Goal: Task Accomplishment & Management: Complete application form

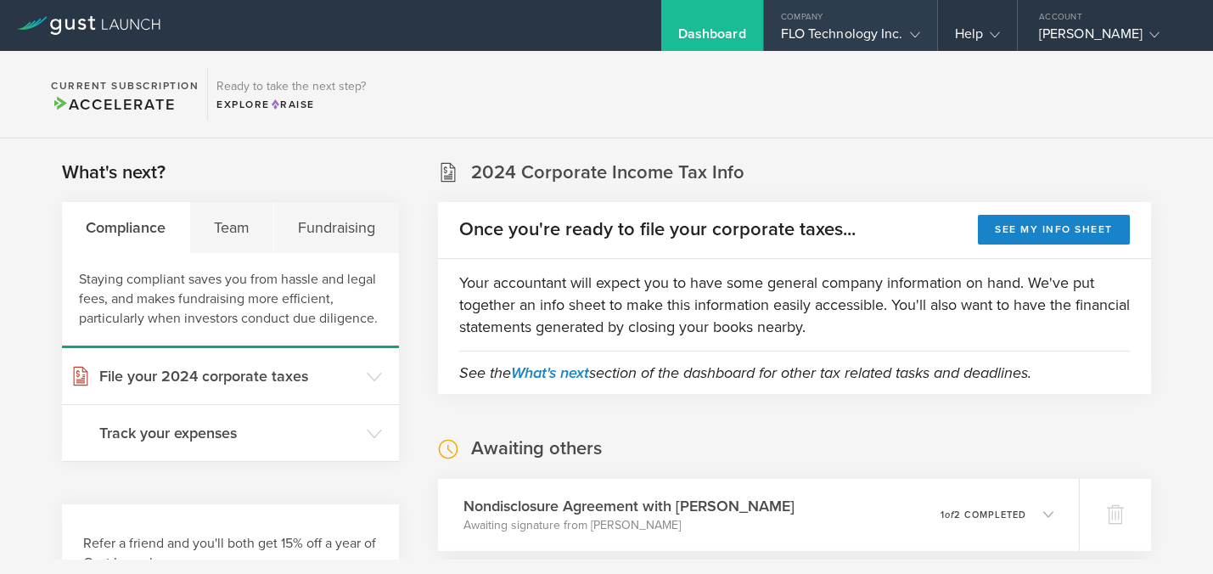
click at [907, 48] on div "FLO Technology Inc." at bounding box center [850, 37] width 139 height 25
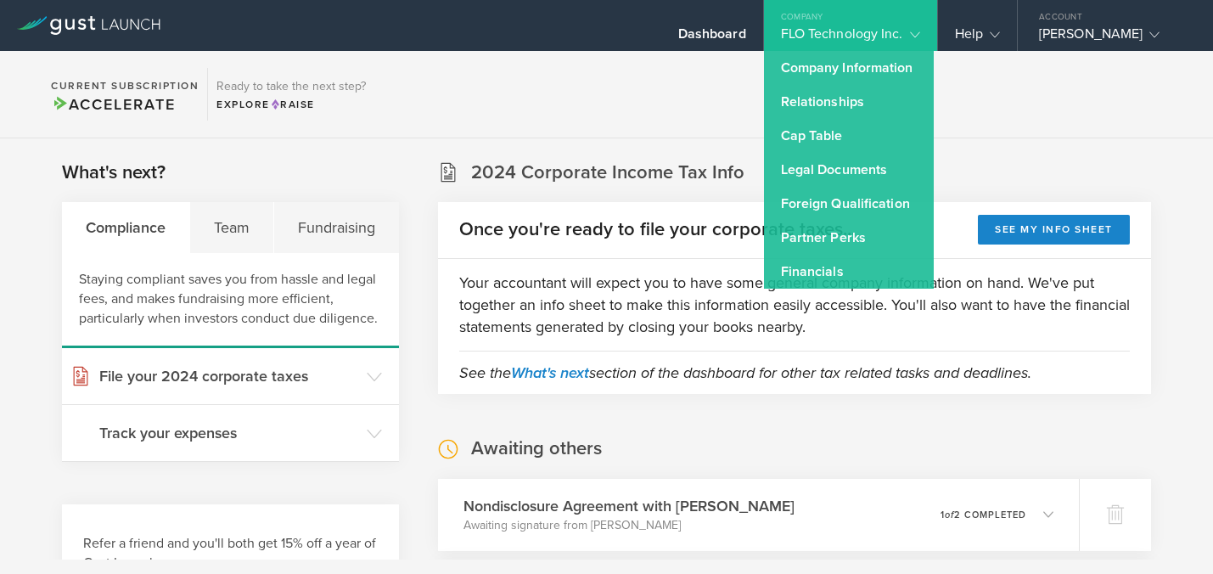
click at [592, 87] on section "Current Subscription Accelerate Ready to take the next step? Explore Raise" at bounding box center [606, 94] width 1213 height 87
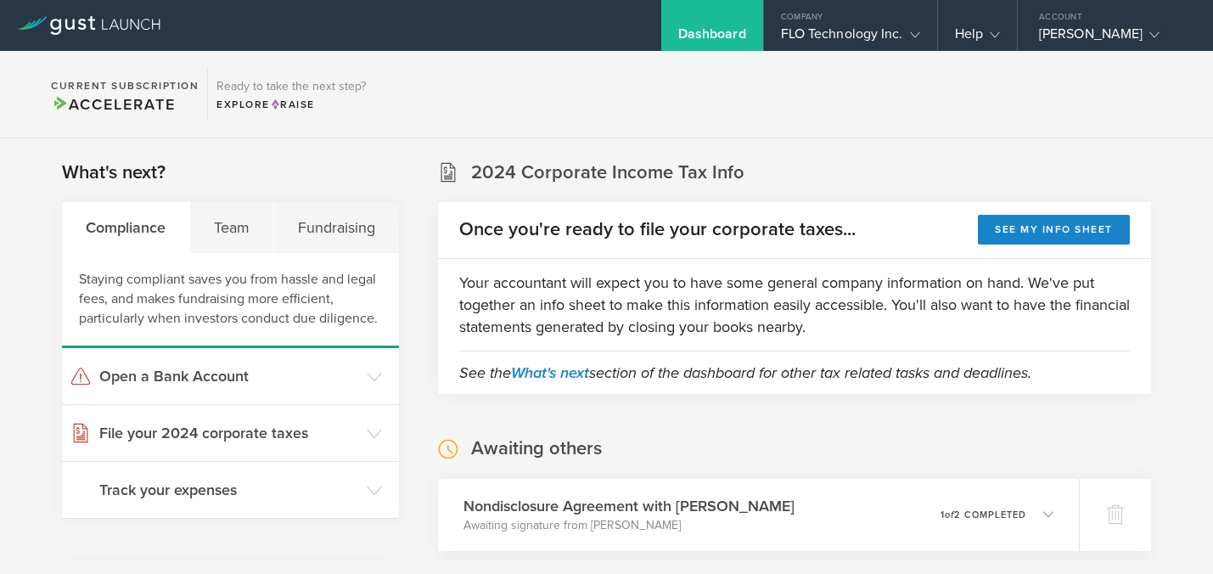
scroll to position [165, 0]
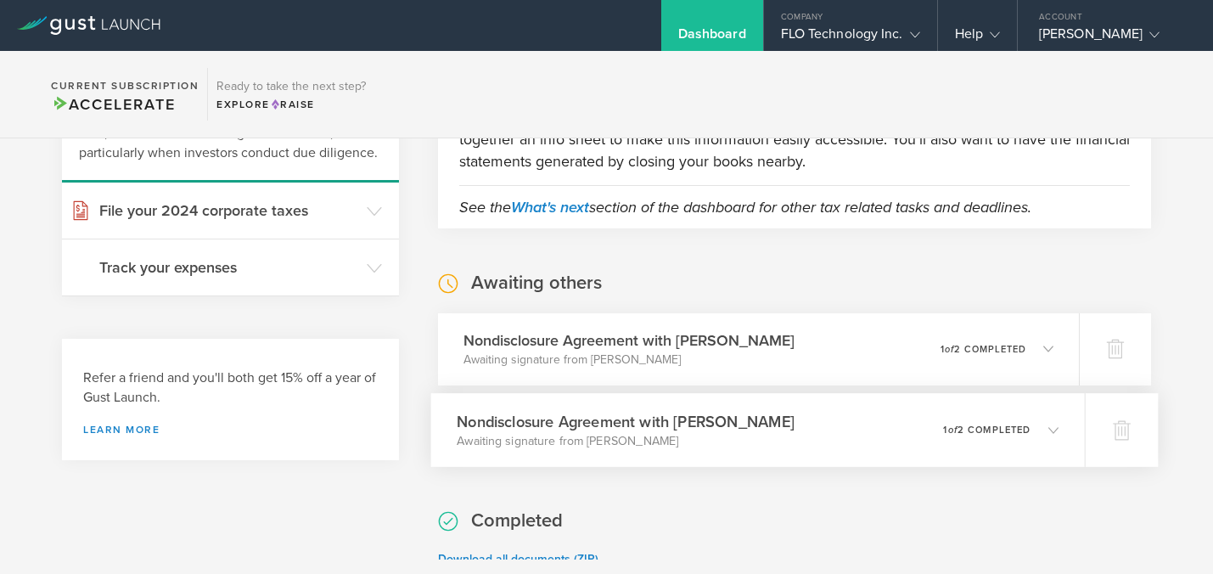
click at [1041, 429] on icon at bounding box center [1044, 429] width 28 height 15
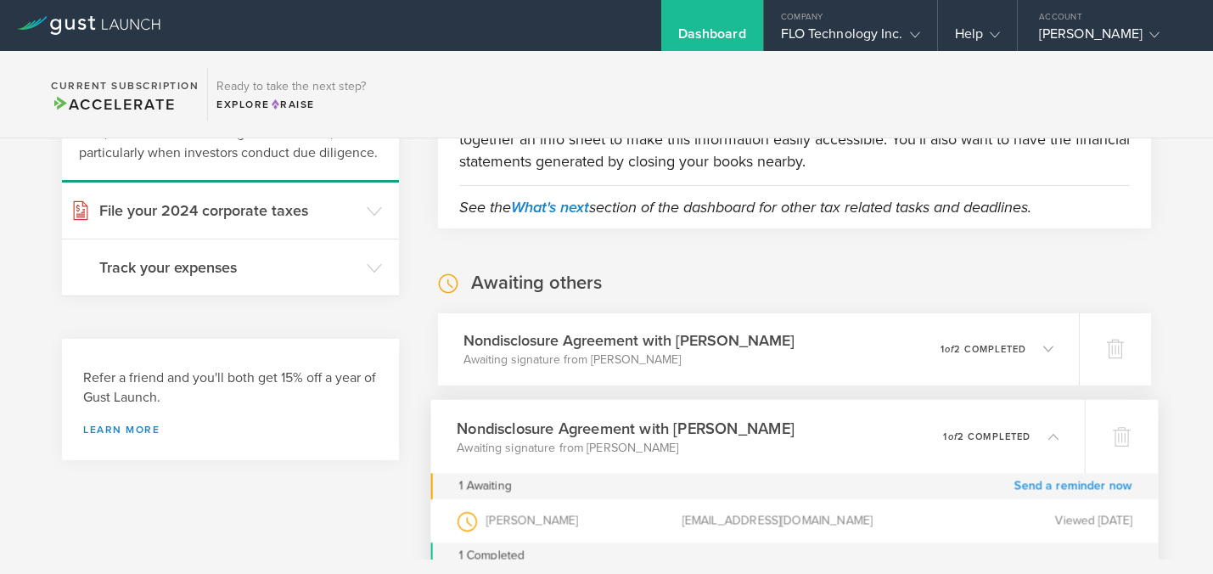
click at [1075, 485] on link "Send a reminder now" at bounding box center [1073, 486] width 118 height 26
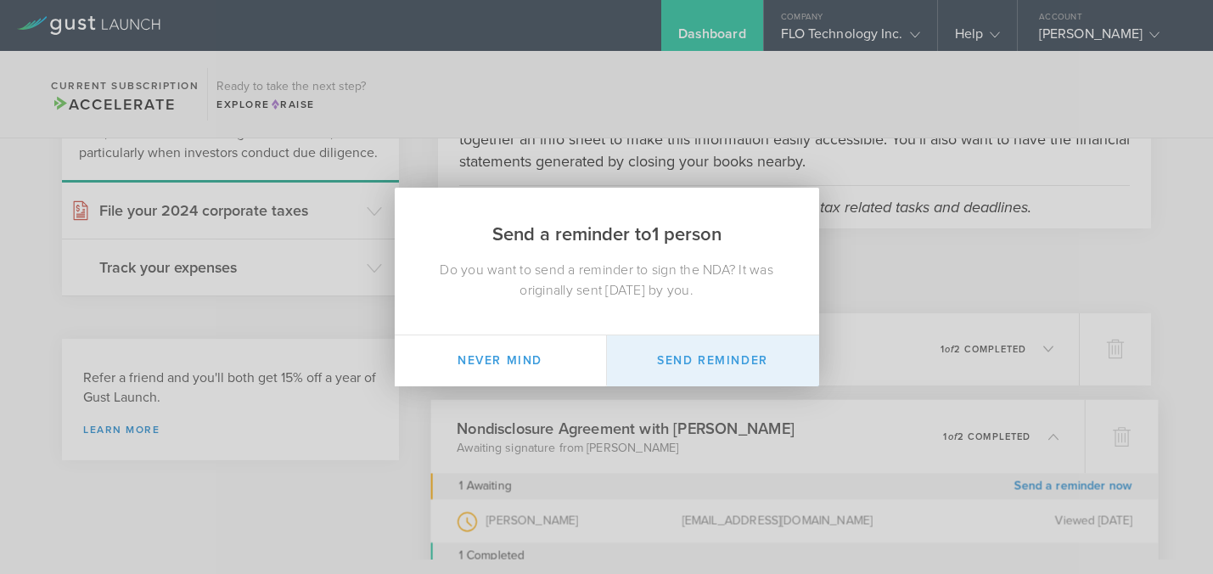
click at [727, 359] on button "Send Reminder" at bounding box center [713, 360] width 212 height 51
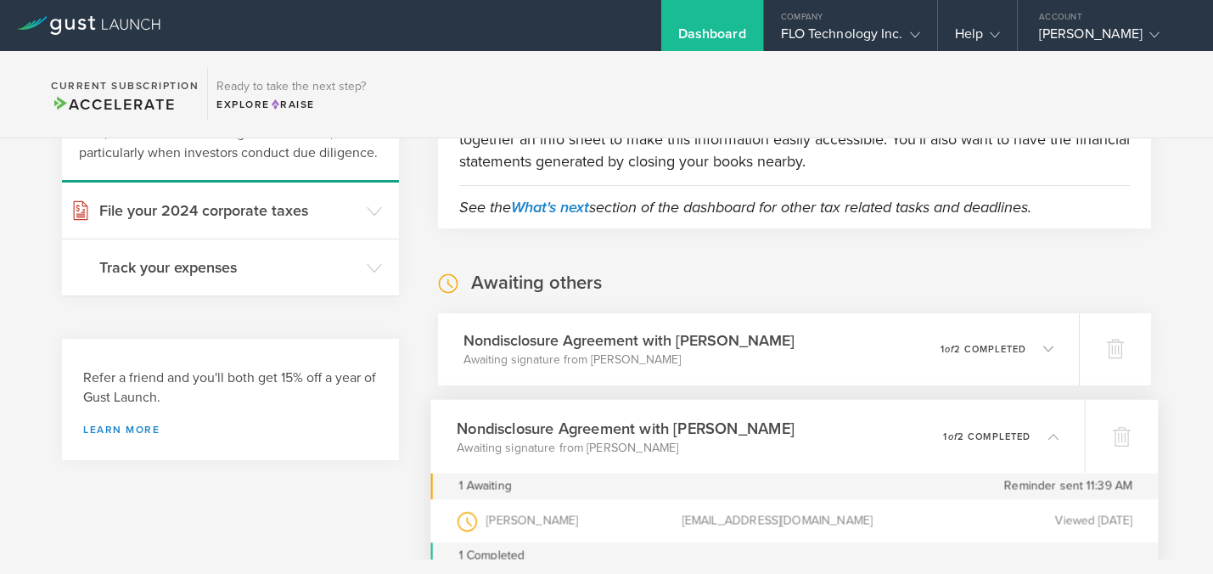
click at [1049, 437] on polyline at bounding box center [1053, 436] width 9 height 5
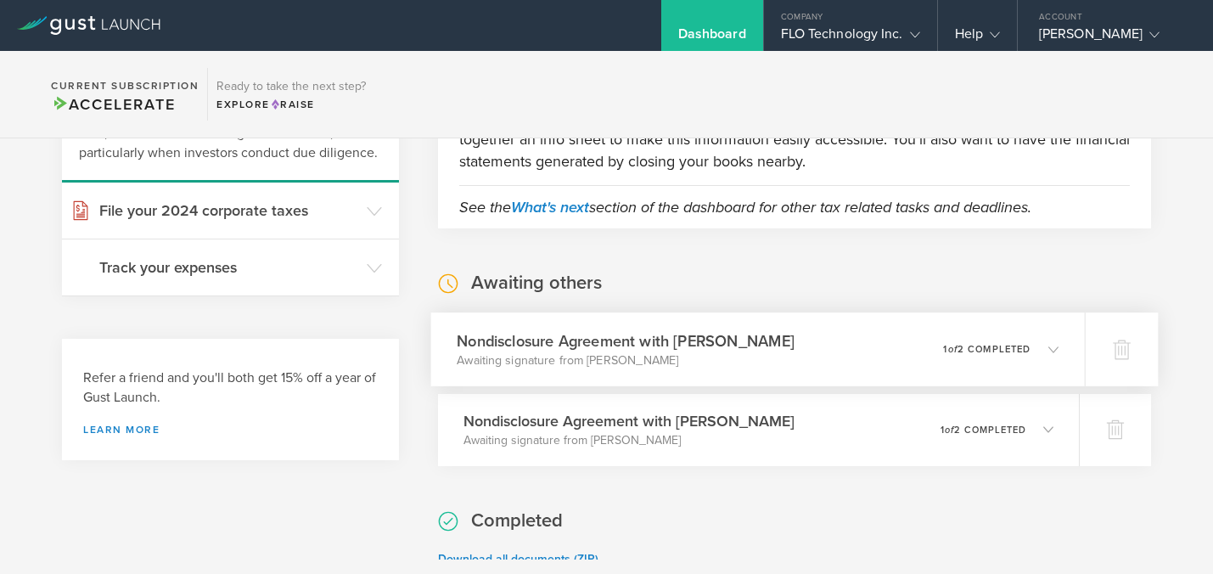
click at [1053, 342] on icon at bounding box center [1044, 348] width 28 height 15
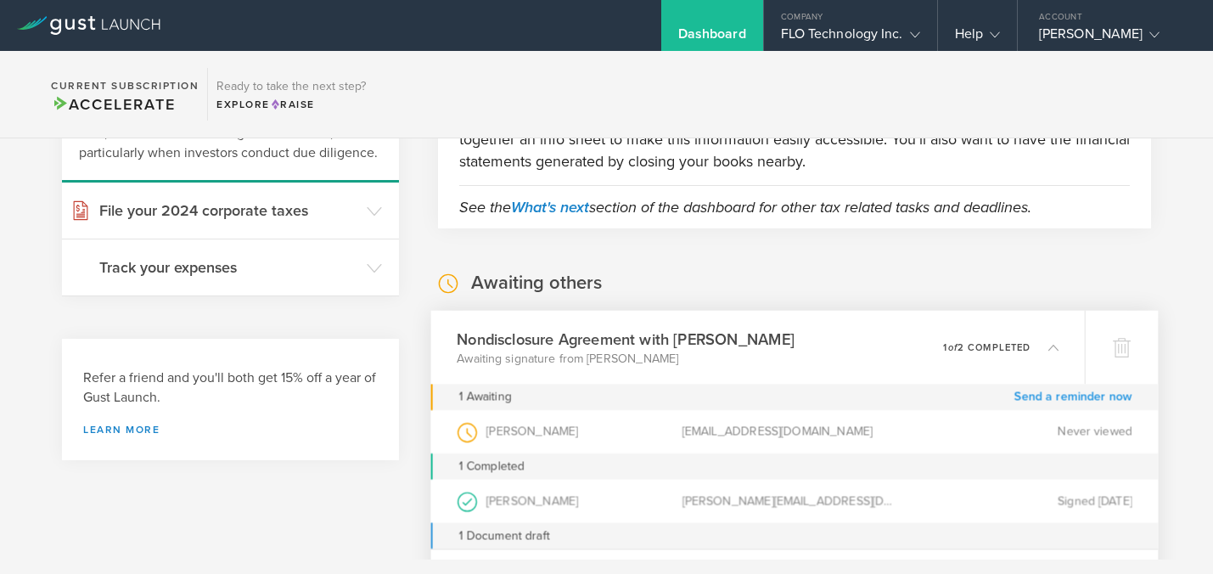
click at [1034, 399] on link "Send a reminder now" at bounding box center [1073, 397] width 118 height 26
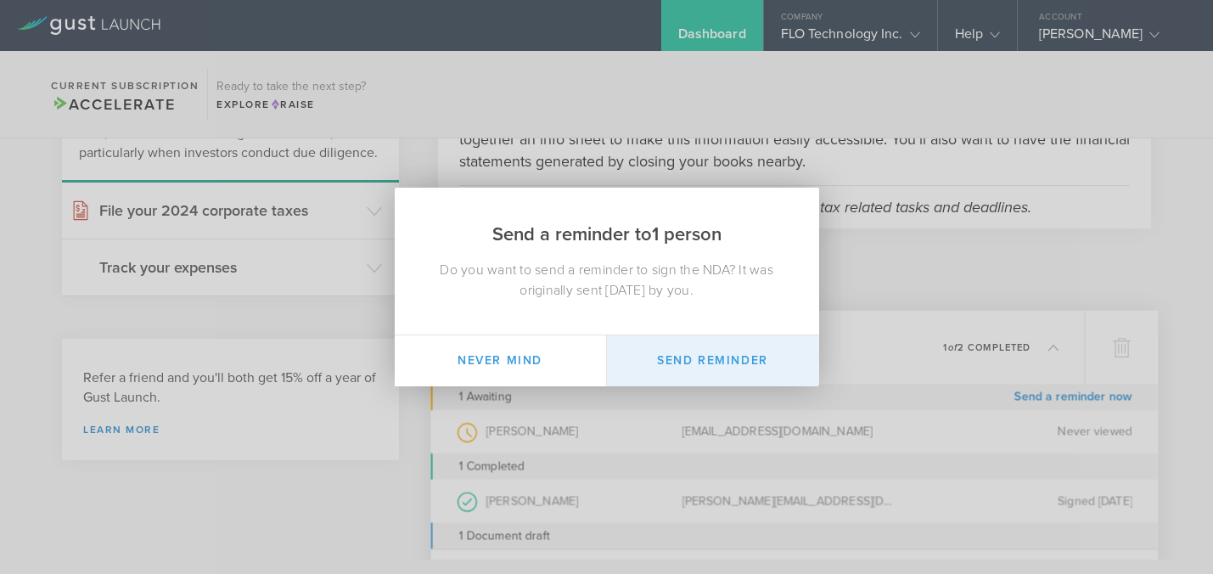
click at [718, 362] on button "Send Reminder" at bounding box center [713, 360] width 212 height 51
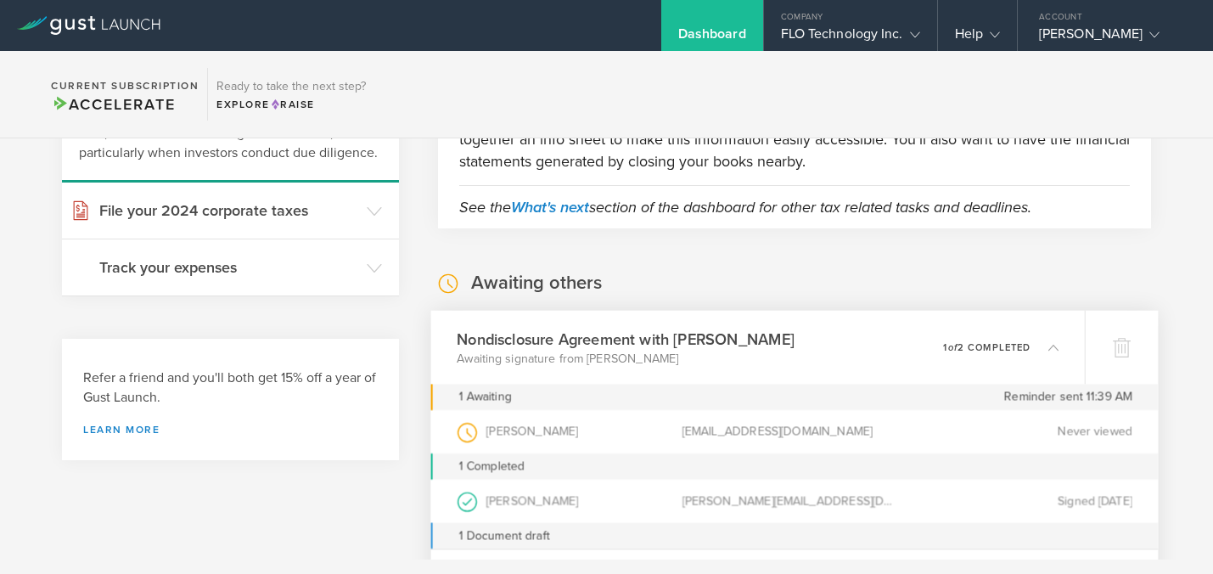
click at [1053, 348] on icon at bounding box center [1053, 346] width 10 height 10
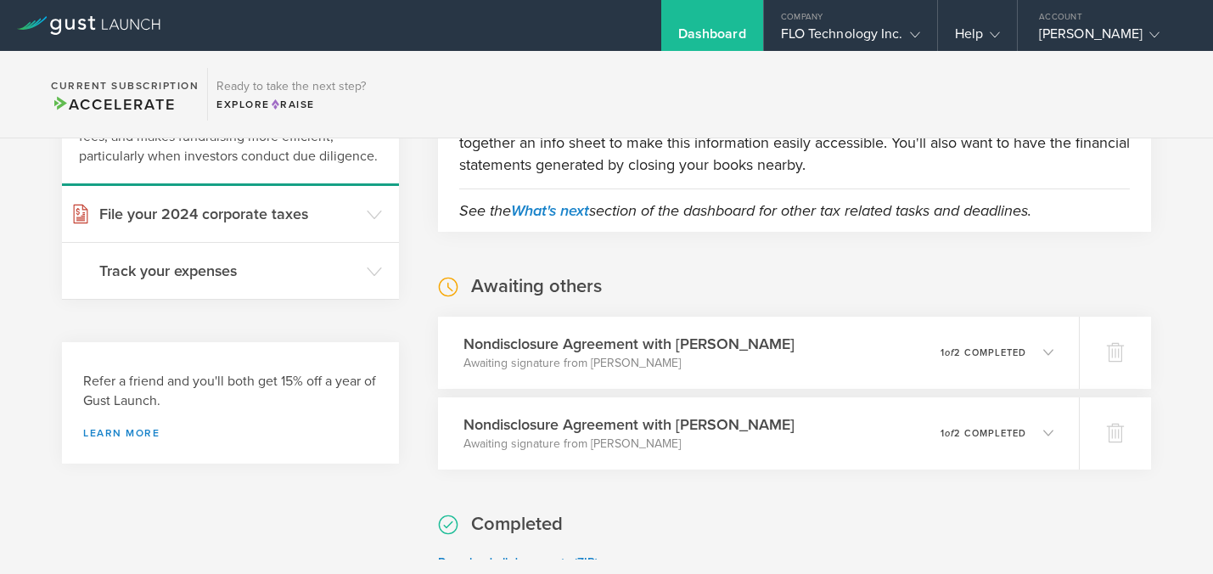
scroll to position [149, 0]
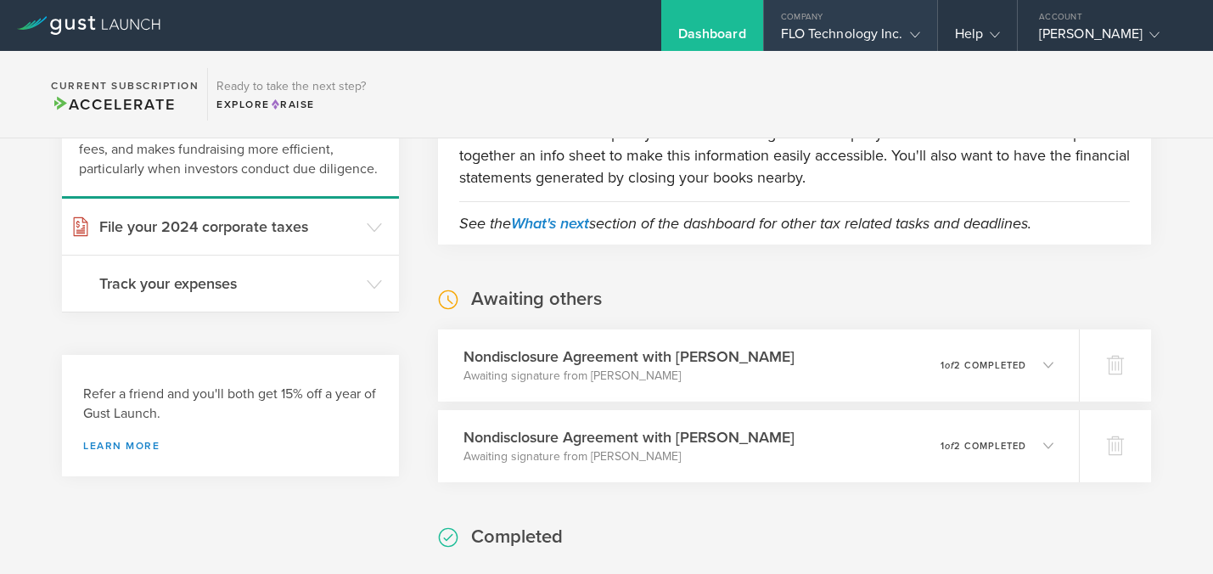
click at [895, 47] on div "FLO Technology Inc." at bounding box center [850, 37] width 139 height 25
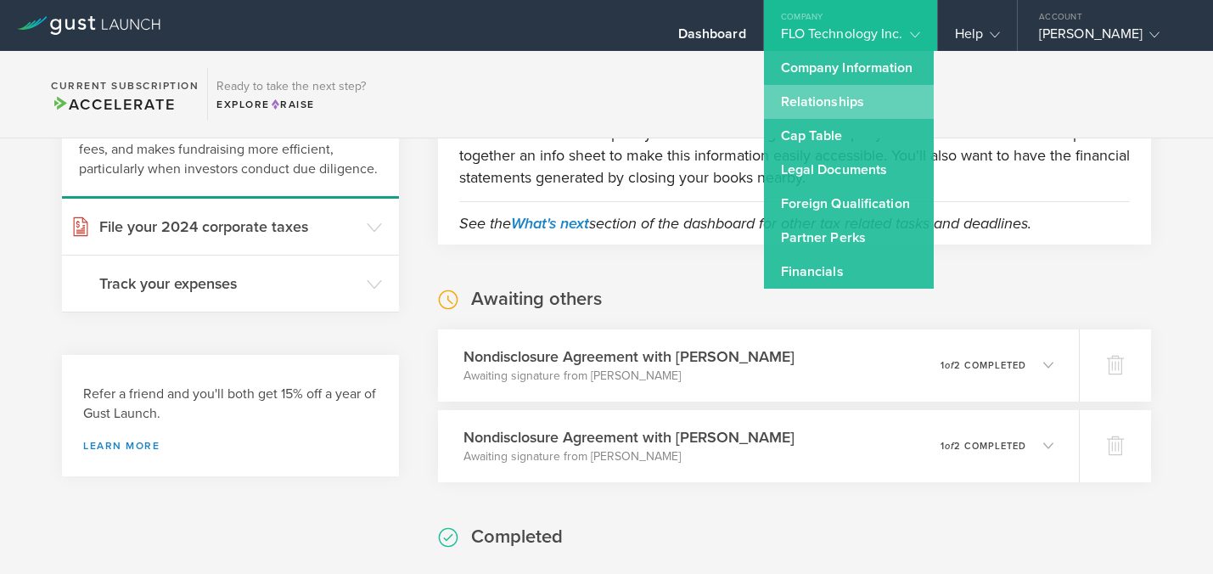
click at [815, 109] on link "Relationships" at bounding box center [849, 102] width 170 height 34
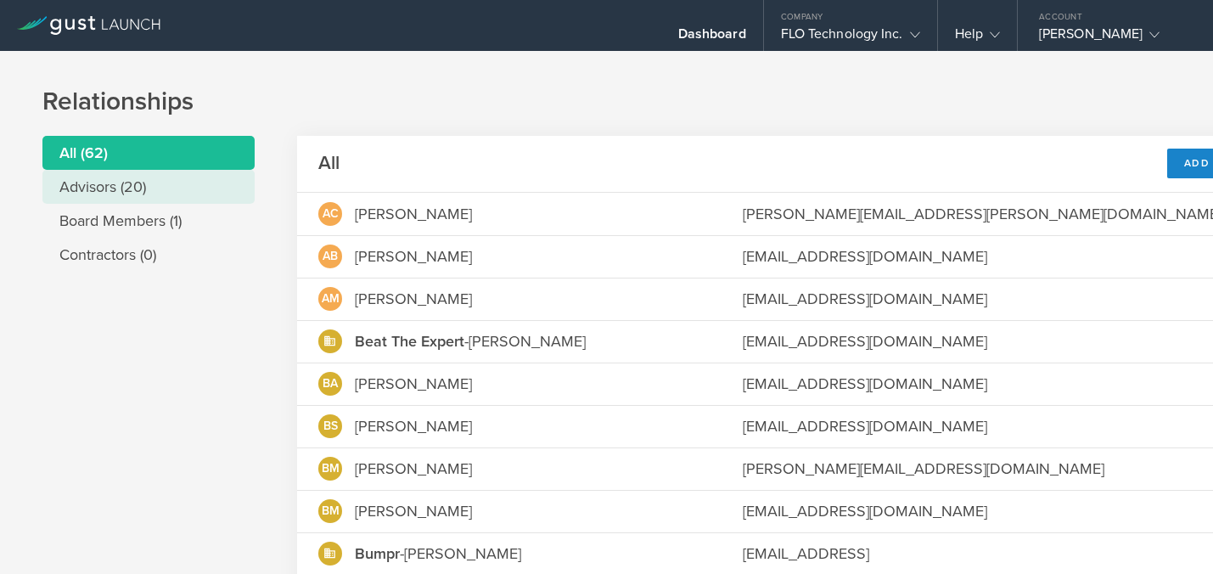
click at [156, 187] on li "Advisors (20)" at bounding box center [148, 187] width 212 height 34
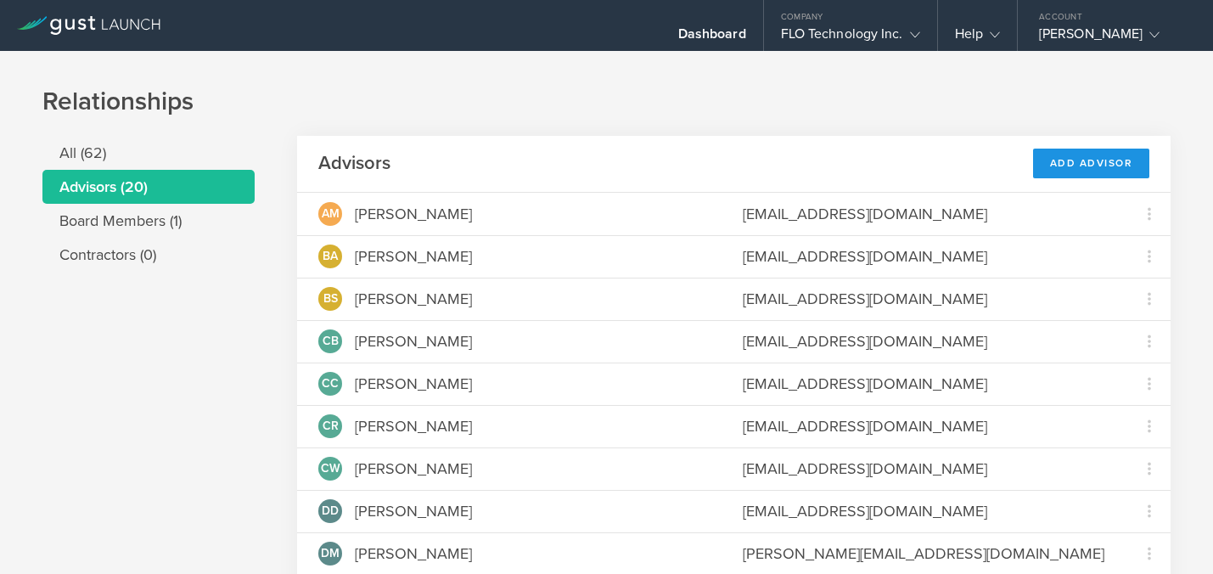
click at [1099, 160] on div "Add Advisor" at bounding box center [1091, 164] width 117 height 30
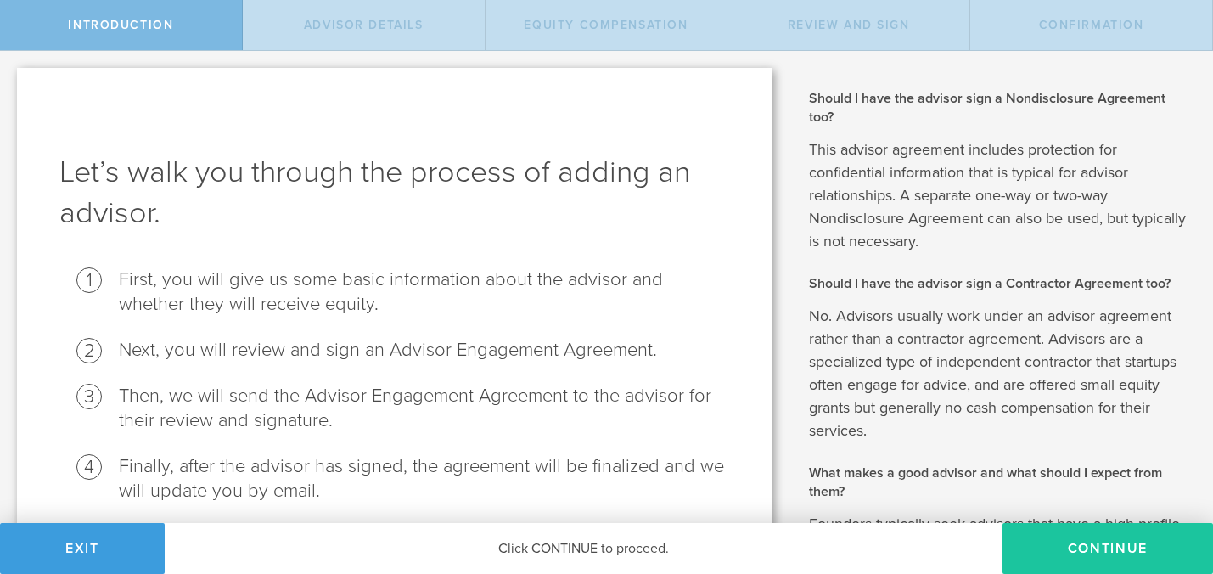
click at [1097, 548] on button "Continue" at bounding box center [1107, 548] width 210 height 51
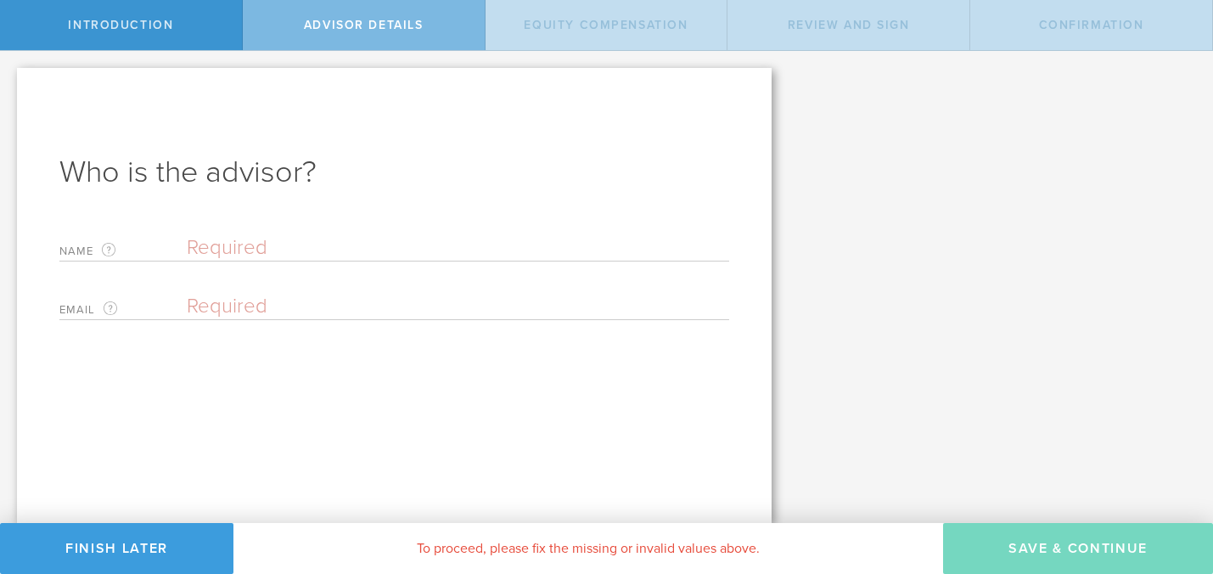
click at [227, 241] on input "text" at bounding box center [458, 247] width 542 height 25
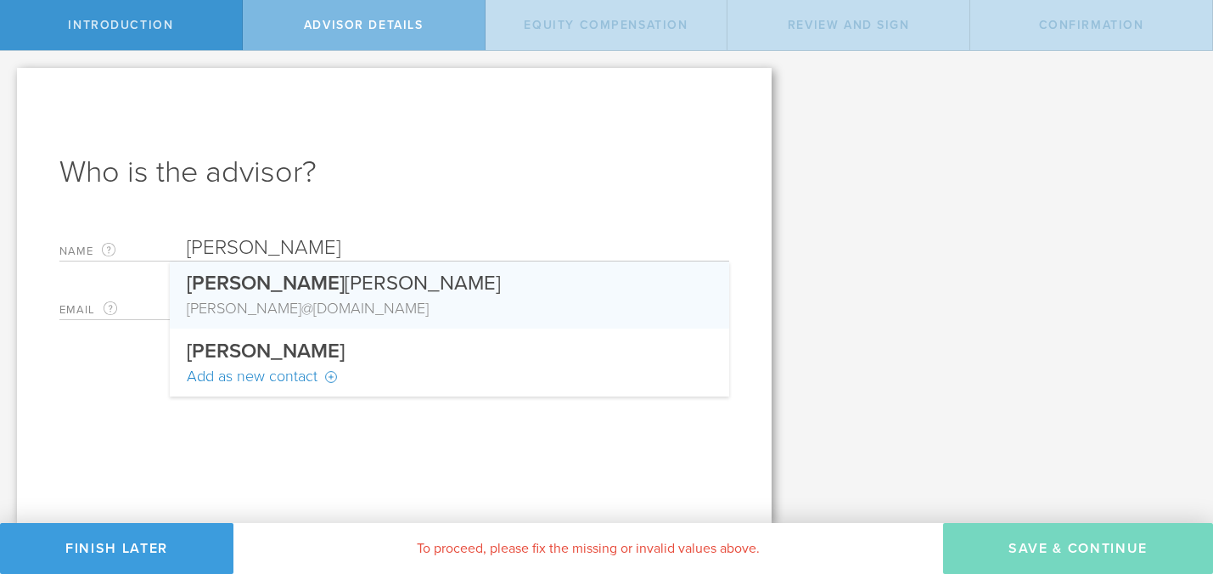
click at [239, 283] on span "Mollie" at bounding box center [266, 283] width 158 height 25
type input "[PERSON_NAME] [PERSON_NAME]"
type input "[PERSON_NAME][EMAIL_ADDRESS][DOMAIN_NAME]"
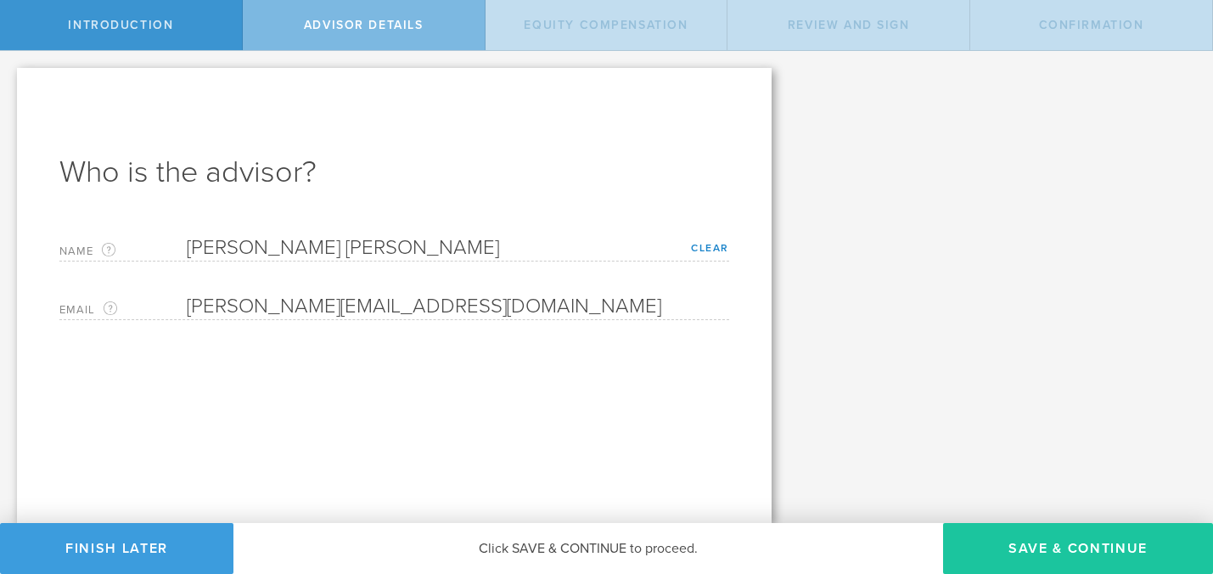
click at [1058, 550] on button "Save & Continue" at bounding box center [1078, 548] width 270 height 51
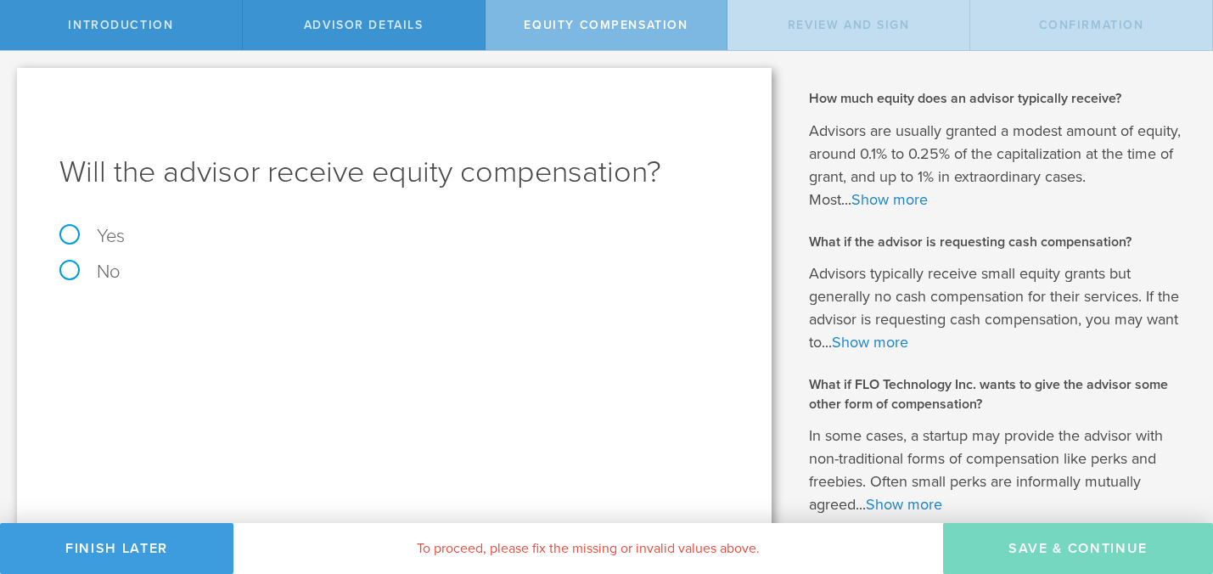
click at [65, 237] on label "Yes" at bounding box center [394, 236] width 670 height 19
click at [11, 78] on input "Yes" at bounding box center [5, 64] width 11 height 27
radio input "true"
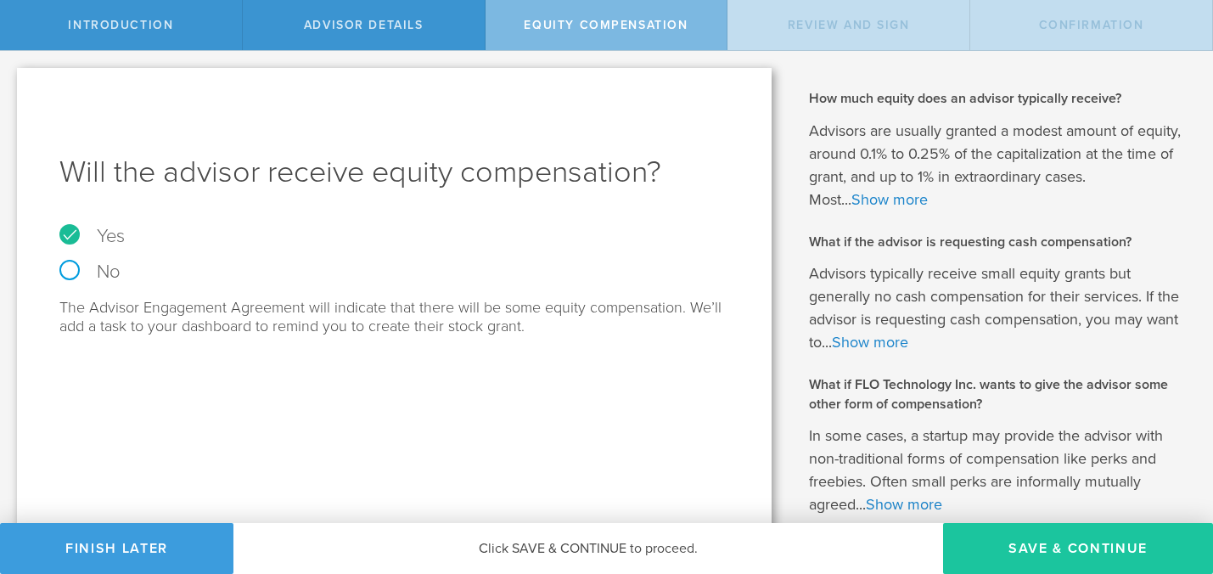
click at [1081, 542] on button "Save & Continue" at bounding box center [1078, 548] width 270 height 51
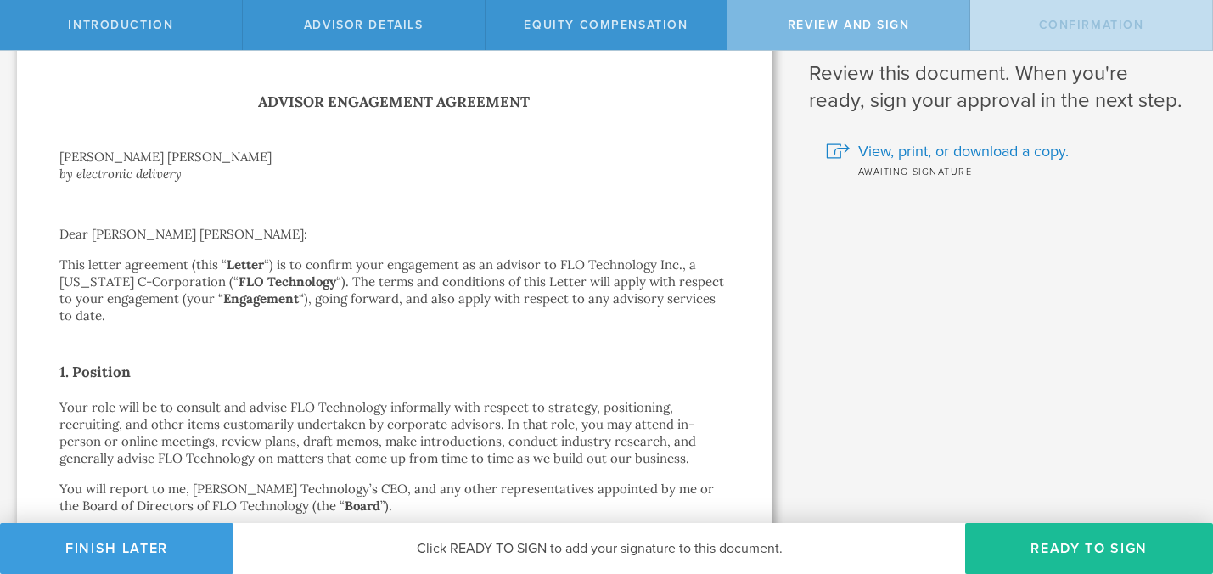
scroll to position [46, 0]
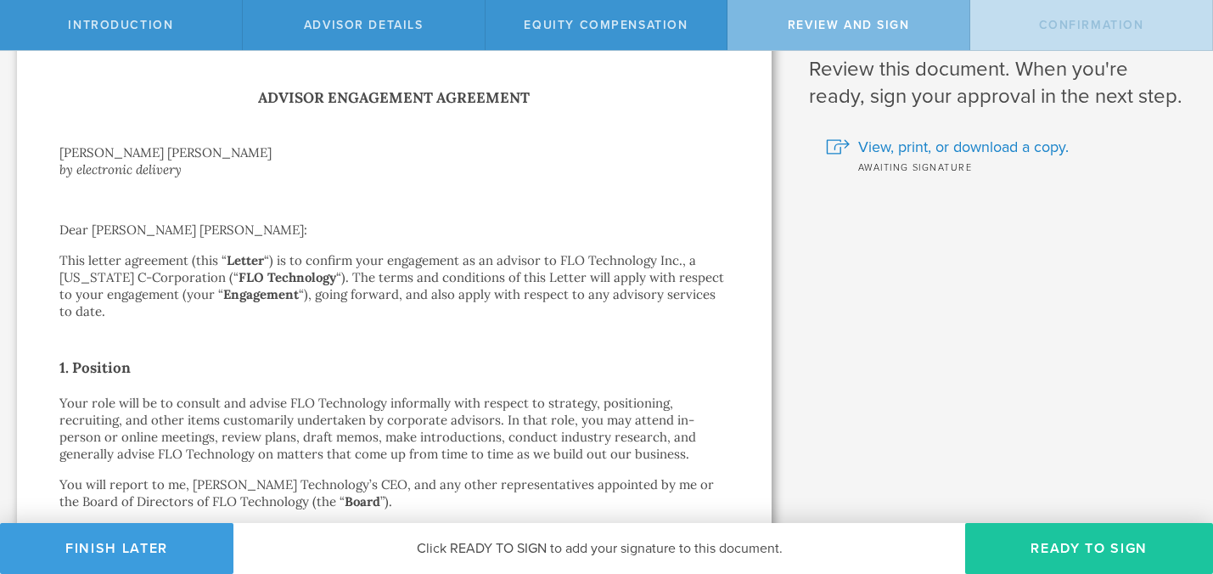
click at [1073, 543] on button "Ready to Sign" at bounding box center [1089, 548] width 248 height 51
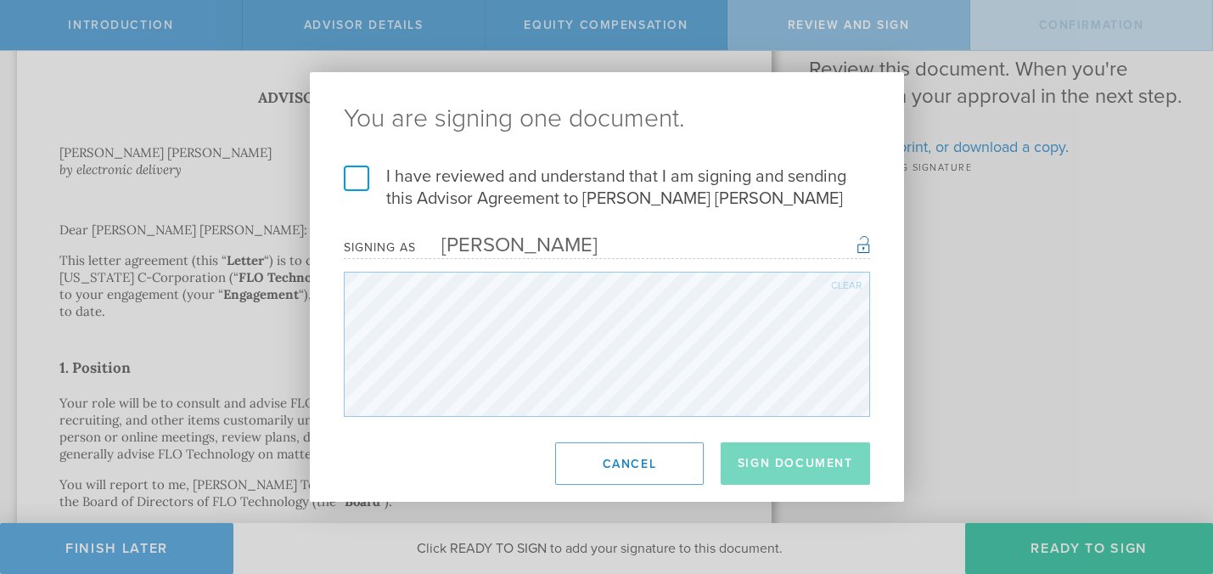
click at [359, 183] on label "I have reviewed and understand that I am signing and sending this Advisor Agree…" at bounding box center [607, 187] width 526 height 44
click at [0, 0] on input "I have reviewed and understand that I am signing and sending this Advisor Agree…" at bounding box center [0, 0] width 0 height 0
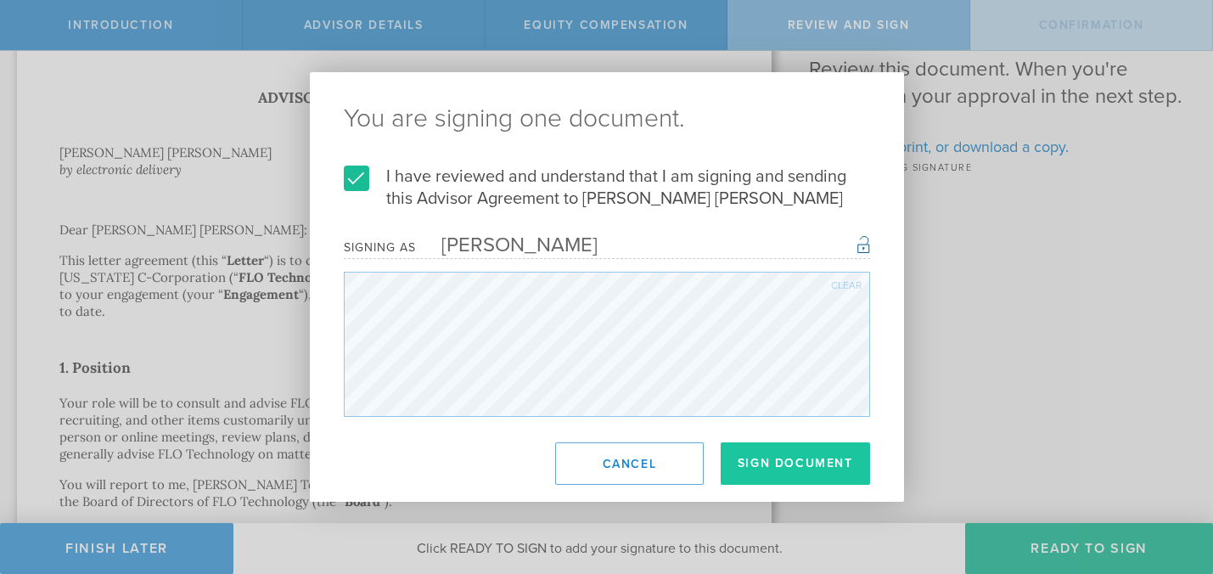
click at [806, 468] on button "Sign Document" at bounding box center [795, 463] width 149 height 42
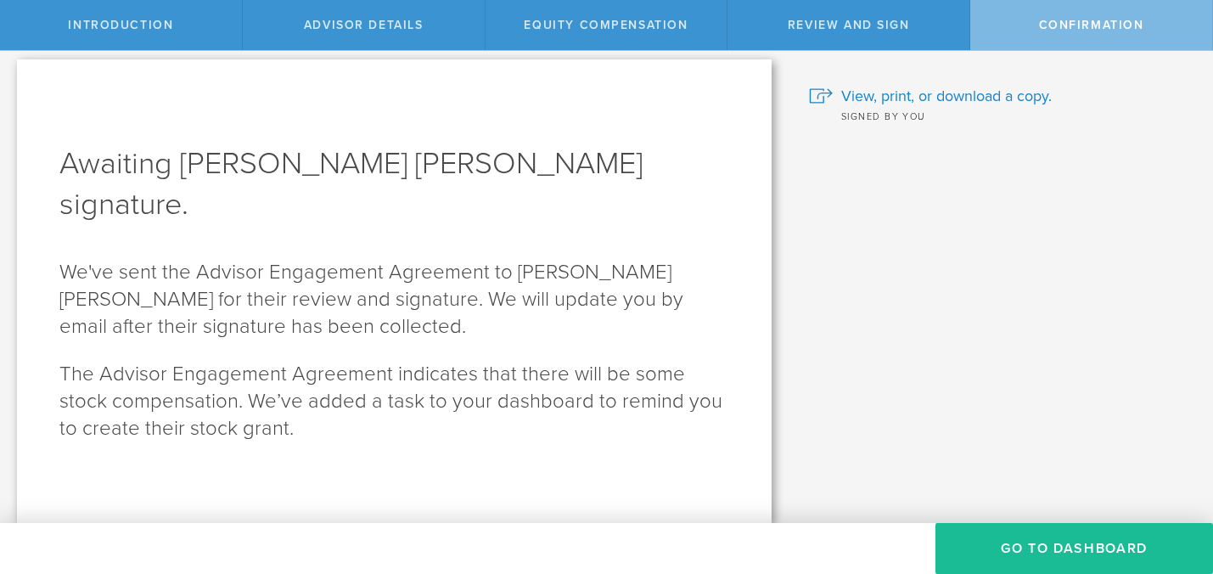
scroll to position [0, 0]
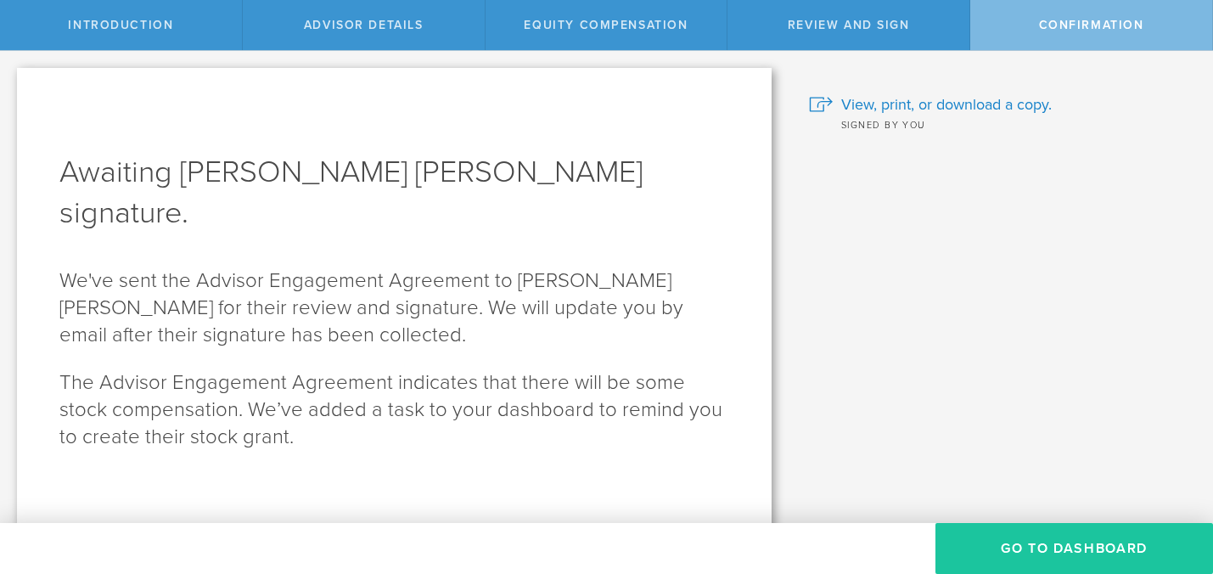
click at [1107, 555] on button "Go To Dashboard" at bounding box center [1074, 548] width 278 height 51
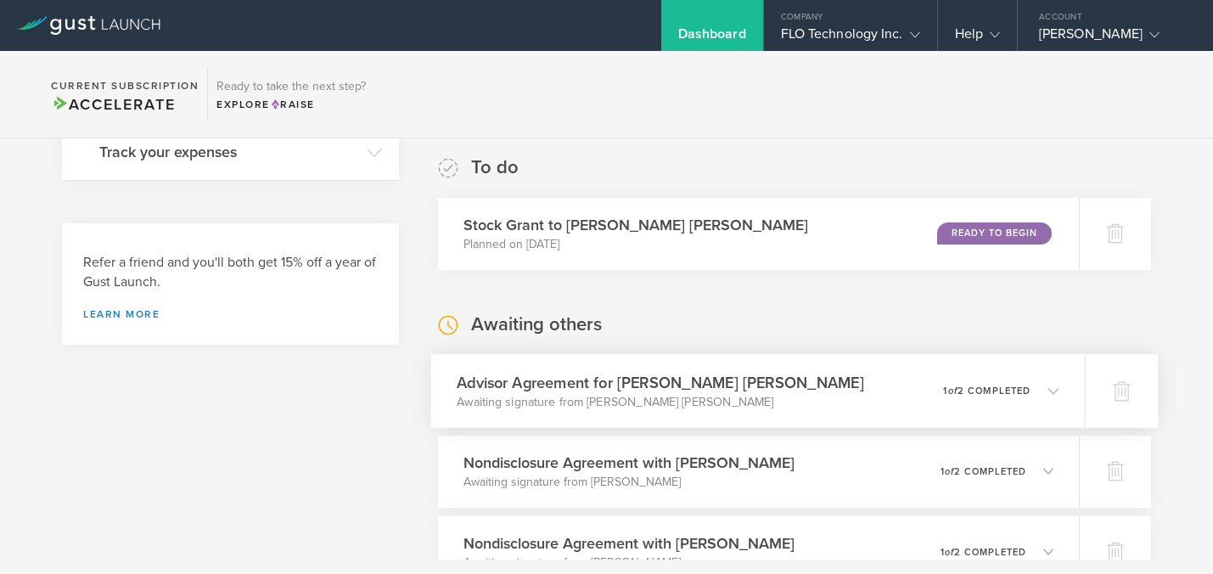
scroll to position [279, 0]
click at [948, 239] on div "Ready to Begin" at bounding box center [998, 235] width 116 height 23
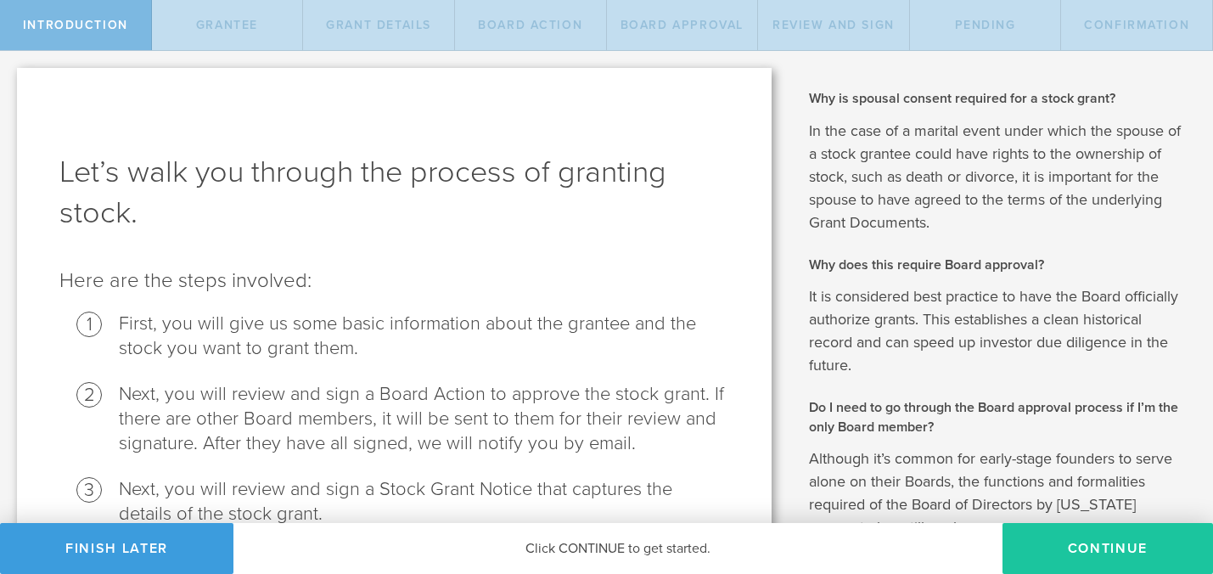
click at [1098, 537] on button "Continue" at bounding box center [1107, 548] width 210 height 51
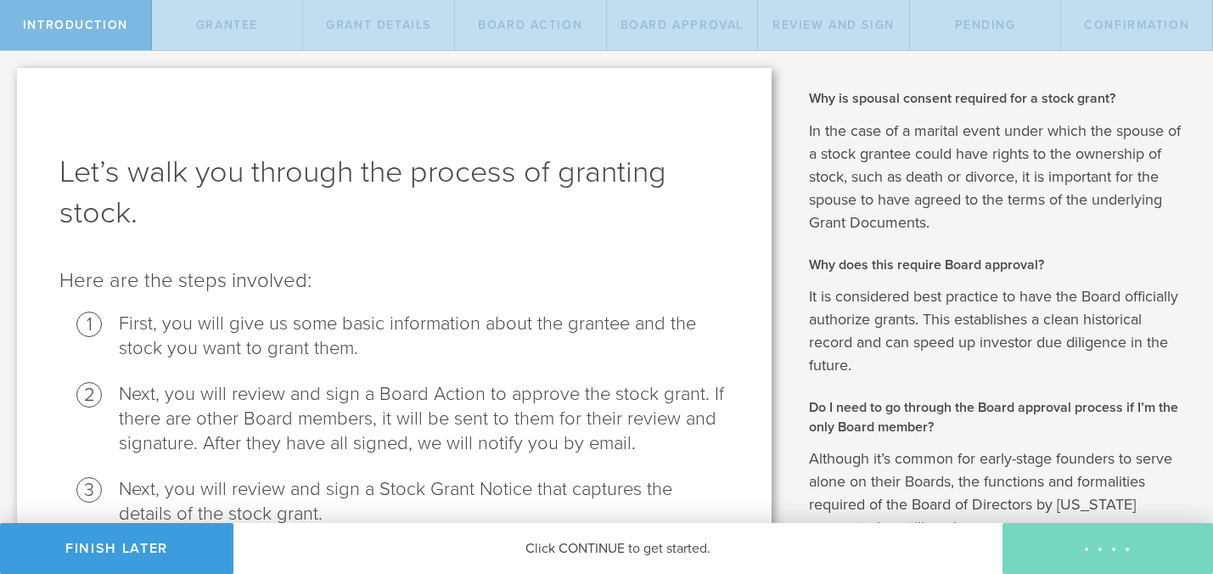
radio input "true"
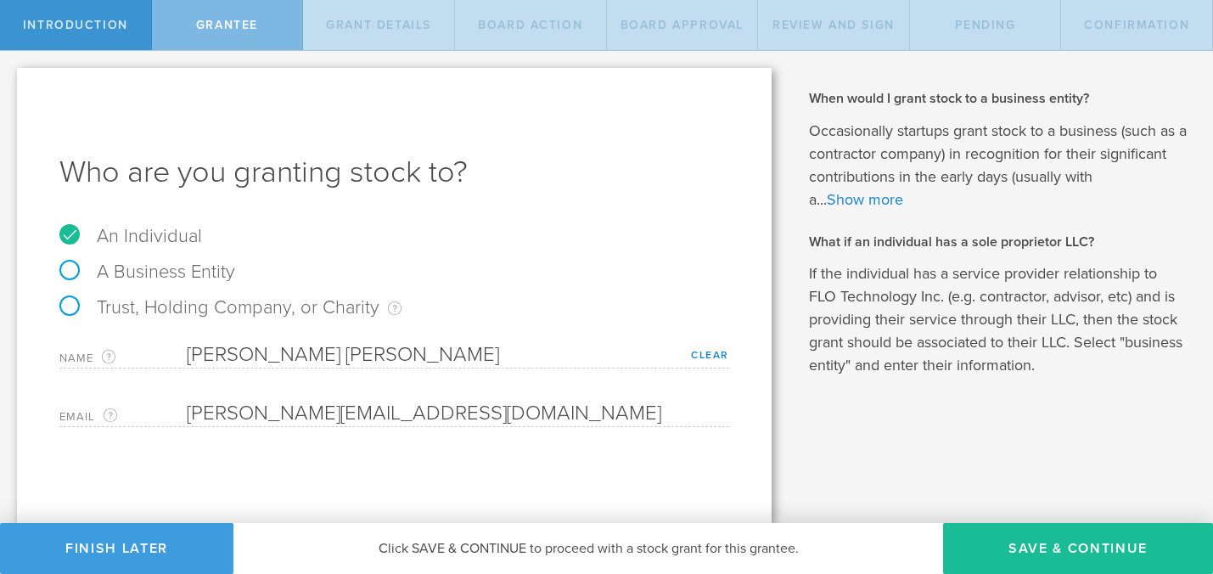
click at [70, 266] on label "A Business Entity" at bounding box center [147, 272] width 176 height 22
click at [11, 78] on input "A Business Entity" at bounding box center [5, 64] width 11 height 27
radio input "true"
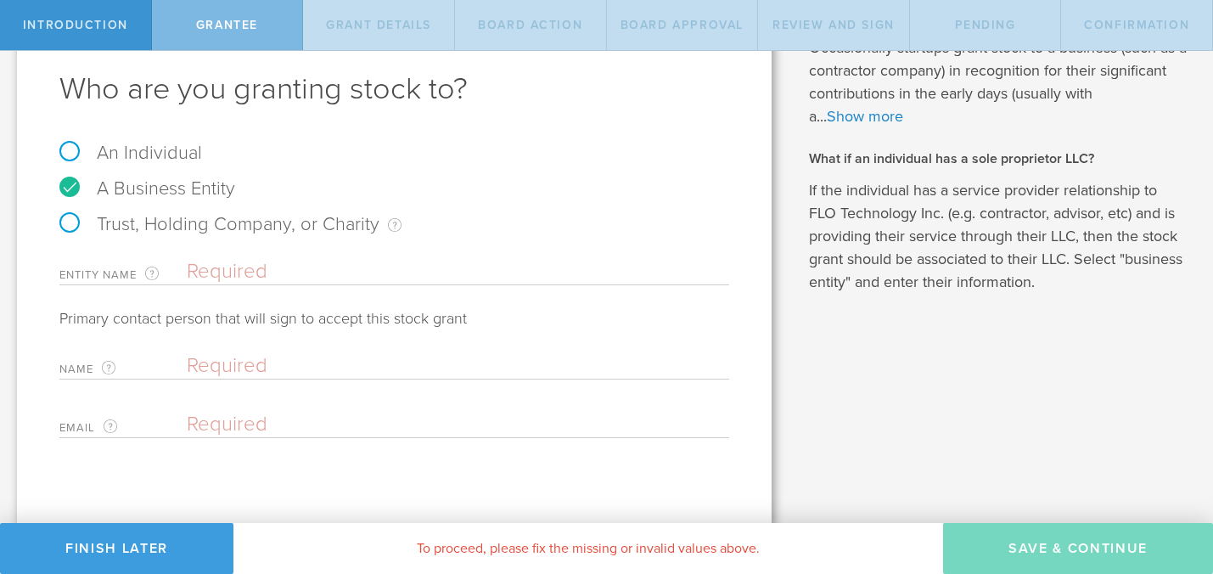
scroll to position [84, 0]
click at [229, 274] on input "text" at bounding box center [458, 270] width 542 height 25
type input "MJ"
click at [237, 364] on input "text" at bounding box center [454, 364] width 534 height 25
type input "m"
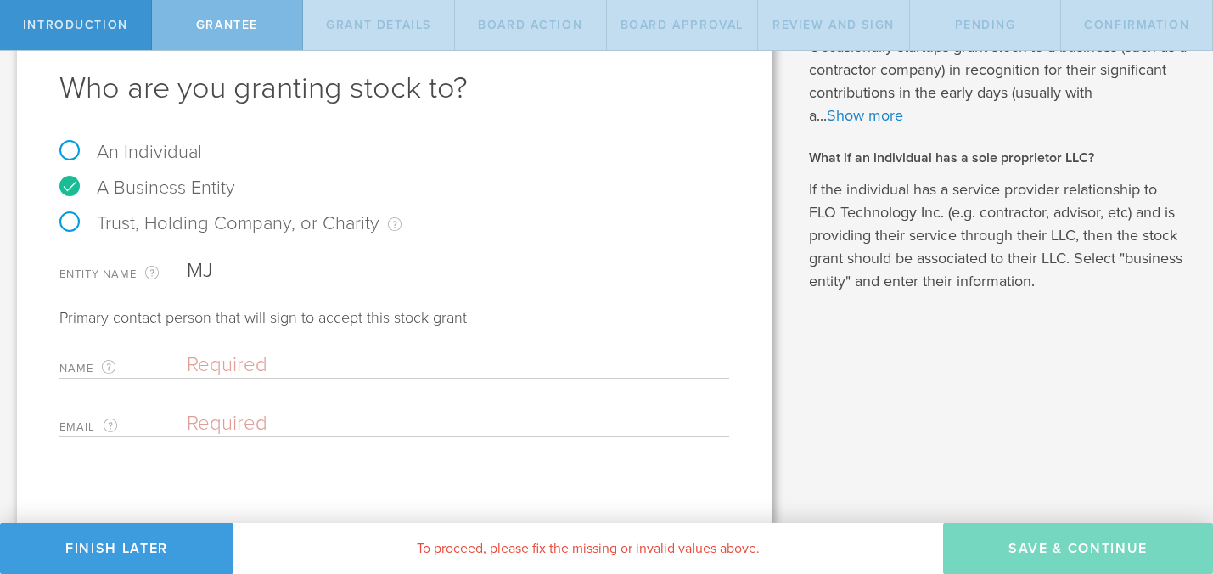
click at [239, 262] on input "MJ" at bounding box center [458, 270] width 542 height 25
type input "M"
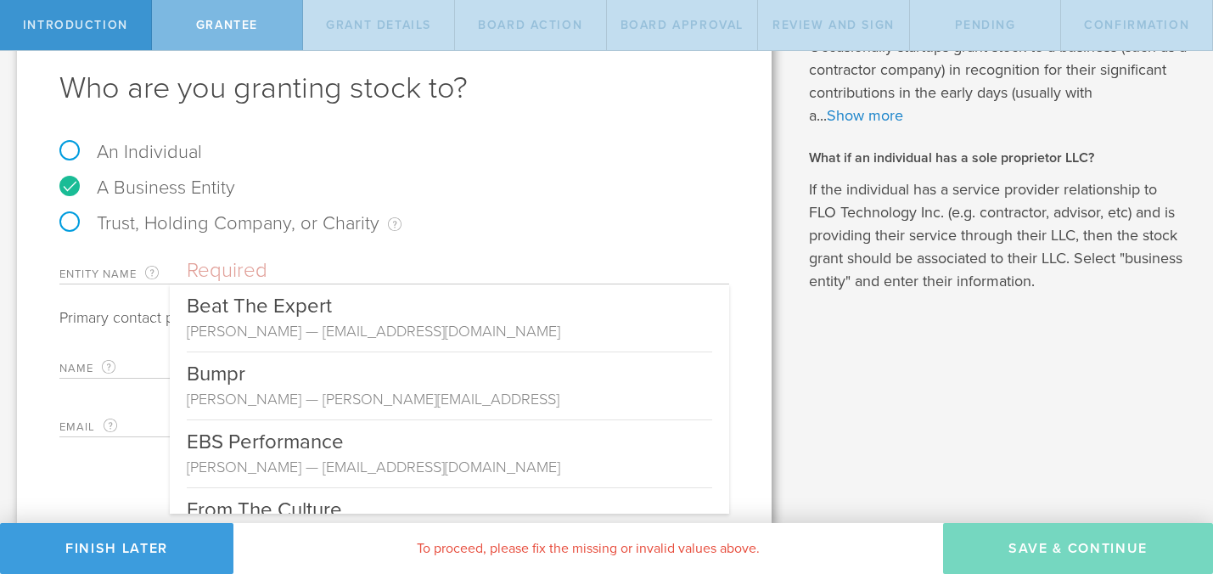
click at [74, 151] on label "An Individual" at bounding box center [130, 152] width 143 height 22
radio input "true"
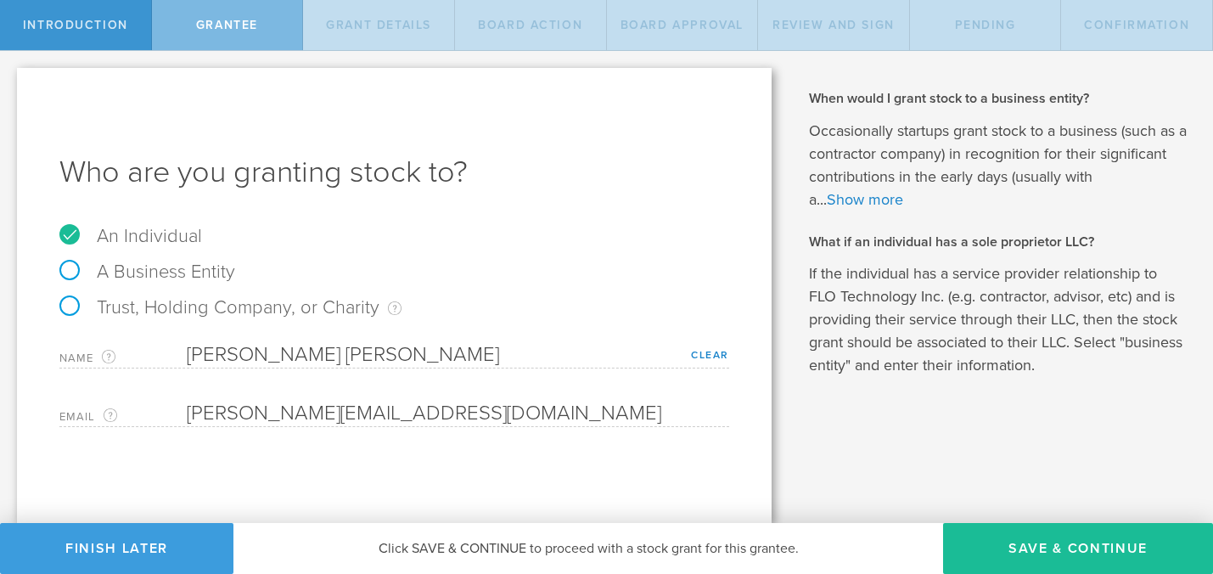
scroll to position [0, 0]
click at [261, 400] on div "Email The email address of the person that you are granting stock to. [PERSON_N…" at bounding box center [394, 409] width 670 height 35
click at [65, 264] on label "A Business Entity" at bounding box center [147, 272] width 176 height 22
click at [11, 78] on input "A Business Entity" at bounding box center [5, 64] width 11 height 27
radio input "true"
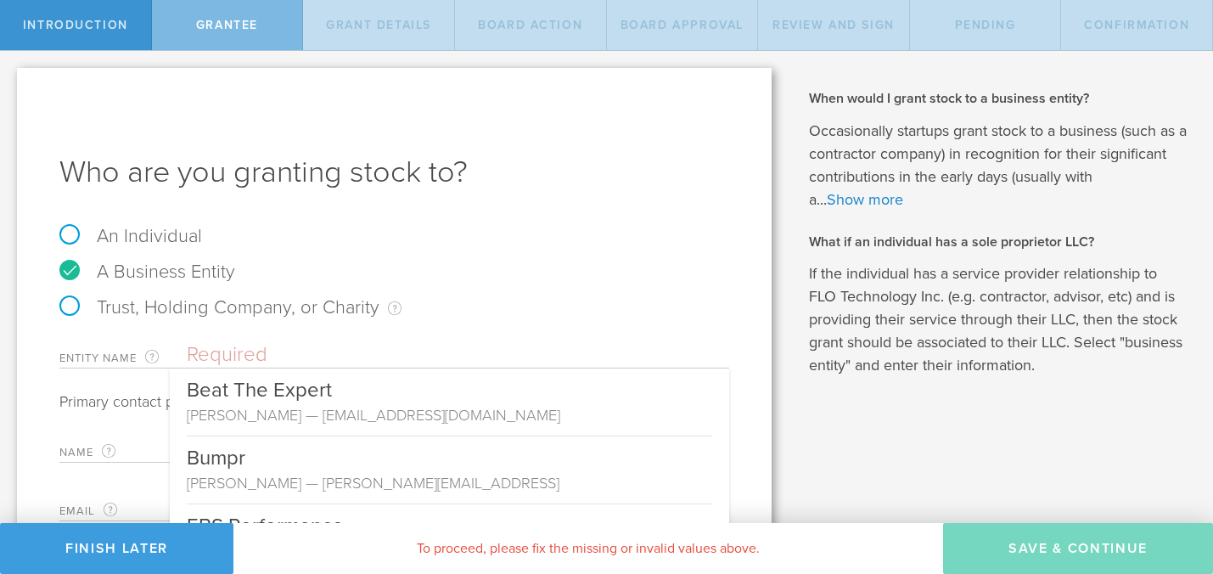
click at [230, 351] on input "text" at bounding box center [458, 354] width 542 height 25
paste input "[PERSON_NAME]@mjgrowthconsulting"
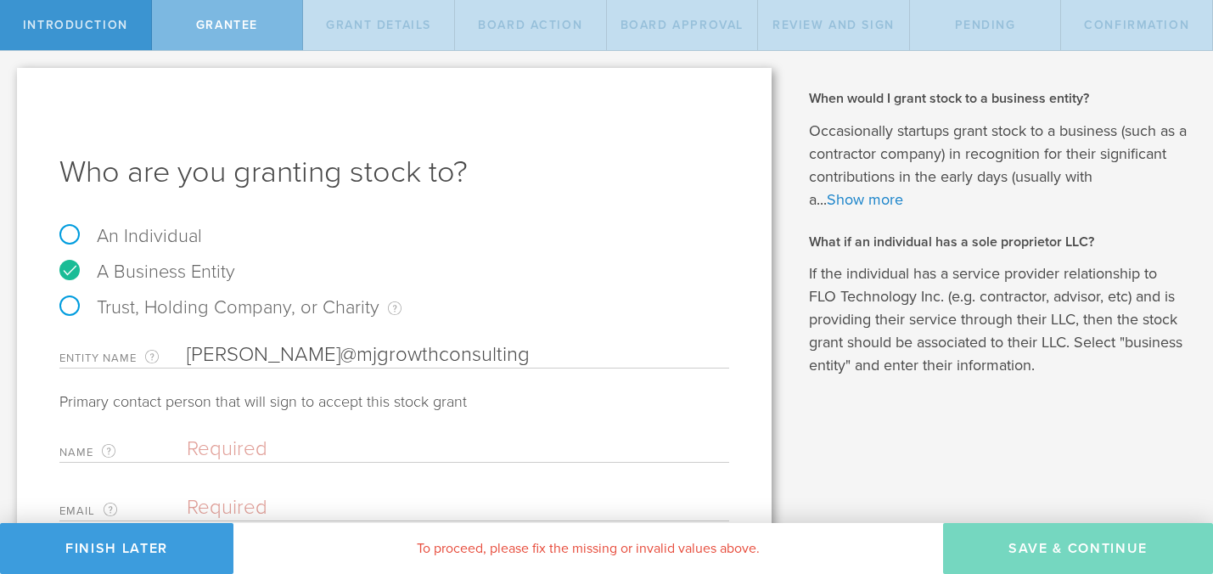
click at [258, 354] on input "[PERSON_NAME]@mjgrowthconsulting" at bounding box center [458, 354] width 542 height 25
click at [209, 355] on input "mjgrowthconsulting" at bounding box center [458, 354] width 542 height 25
click at [377, 361] on input "MJ Growth Consulting" at bounding box center [458, 354] width 542 height 25
type input "MJ Growth Consulting LLC"
click at [261, 462] on div "Name The first and last name of the person that is signing on behalf of the bus…" at bounding box center [394, 445] width 670 height 35
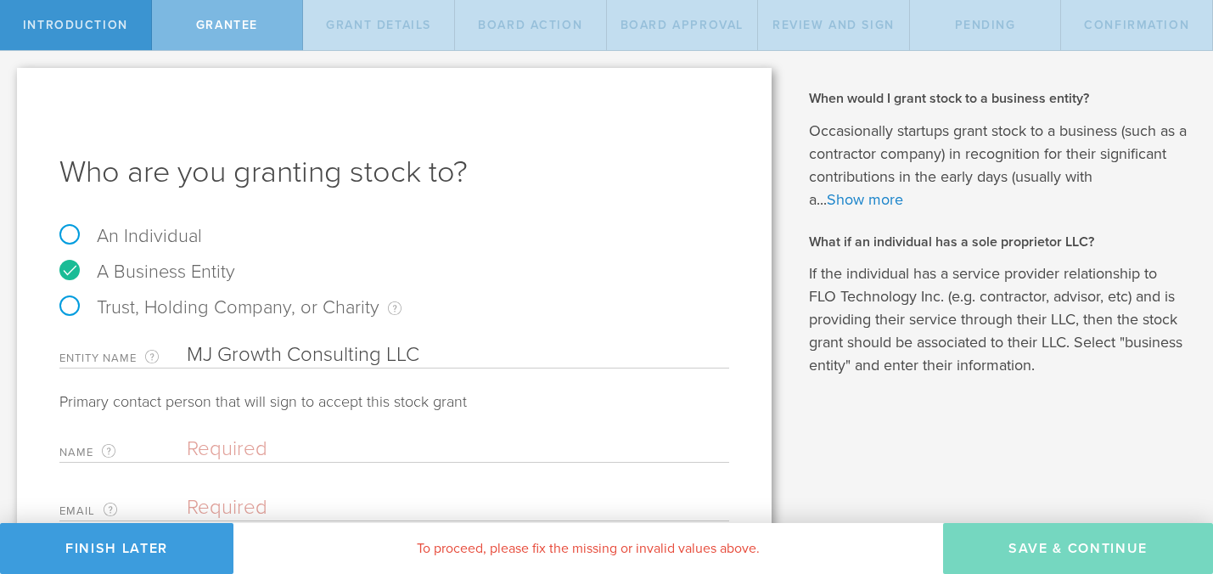
click at [234, 451] on input "text" at bounding box center [454, 448] width 534 height 25
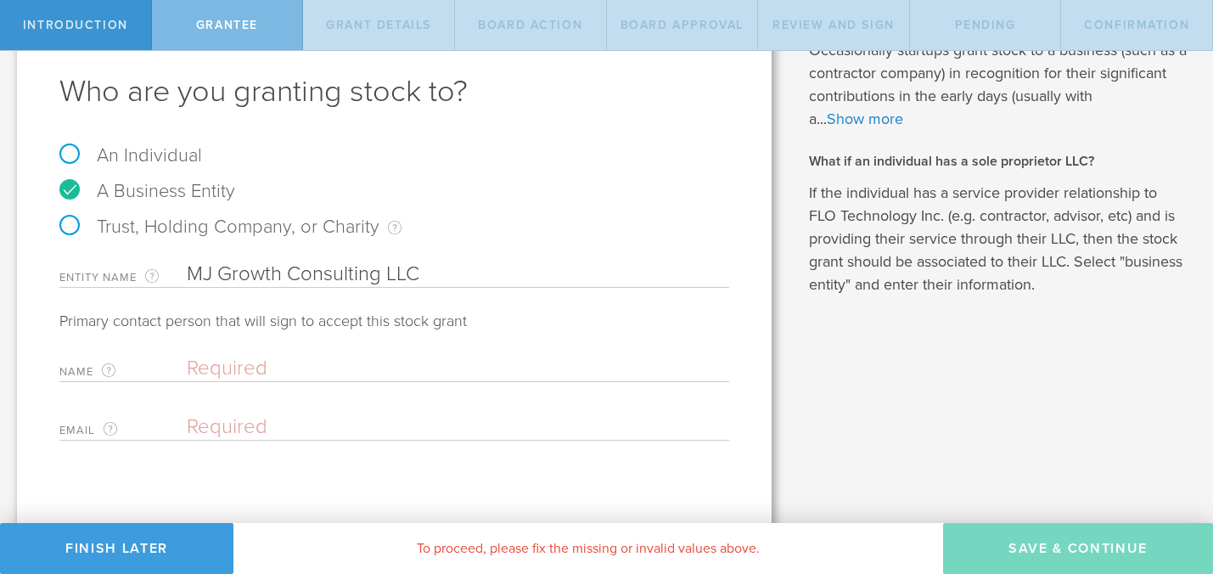
scroll to position [86, 0]
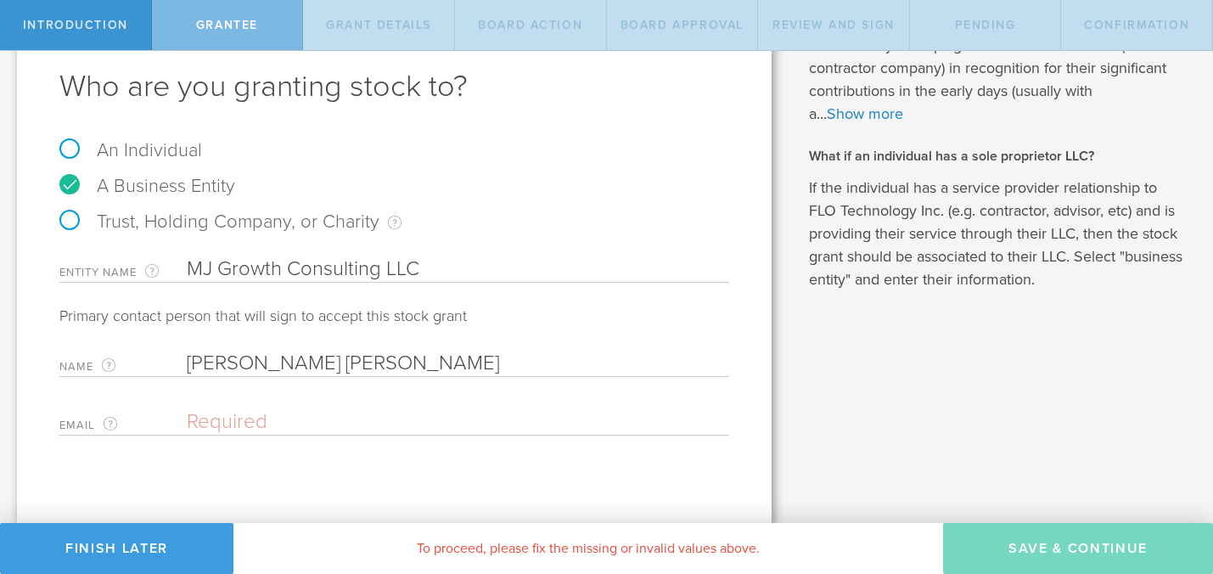
type input "[PERSON_NAME] [PERSON_NAME]"
click at [237, 425] on input "email" at bounding box center [454, 421] width 534 height 25
paste input "[PERSON_NAME]@mjgrowthconsulting"
type input "[PERSON_NAME][EMAIL_ADDRESS][DOMAIN_NAME]"
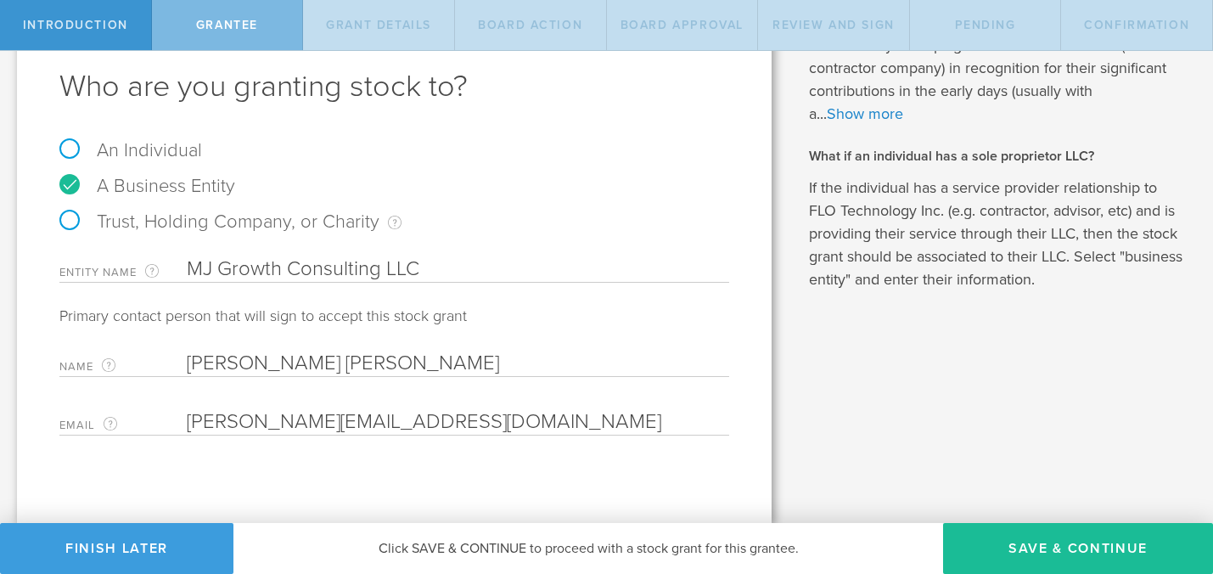
click at [675, 467] on div "Who are you granting stock to? An Individual A Business Entity Trust, Holding C…" at bounding box center [394, 252] width 754 height 541
click at [1102, 545] on button "Save & Continue" at bounding box center [1078, 548] width 270 height 51
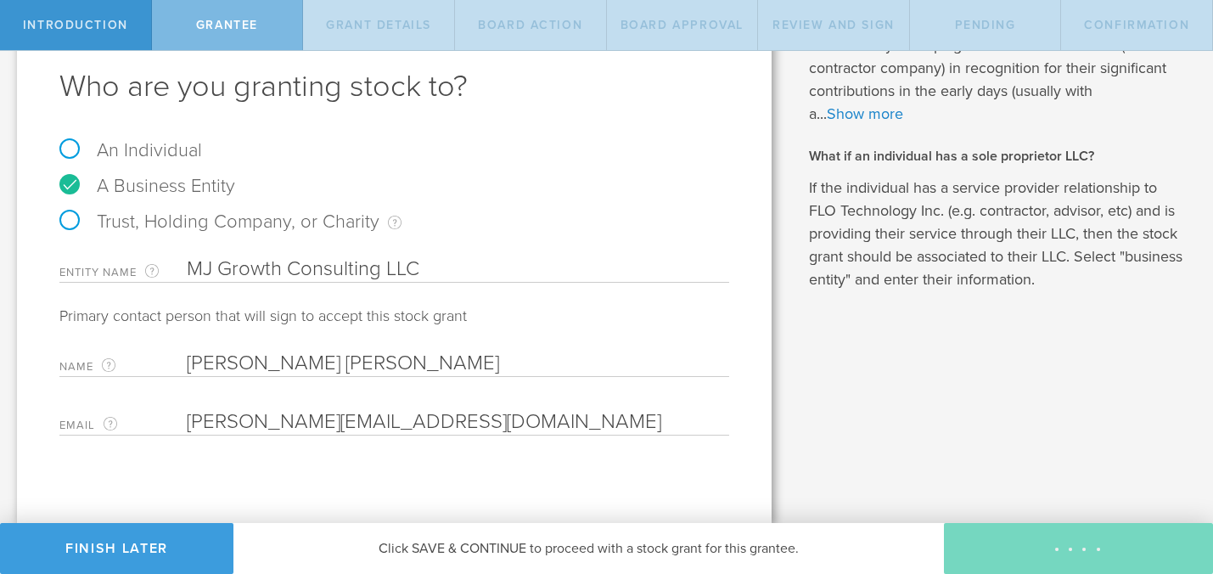
type input "24"
type input "3"
select select "single"
select select "100"
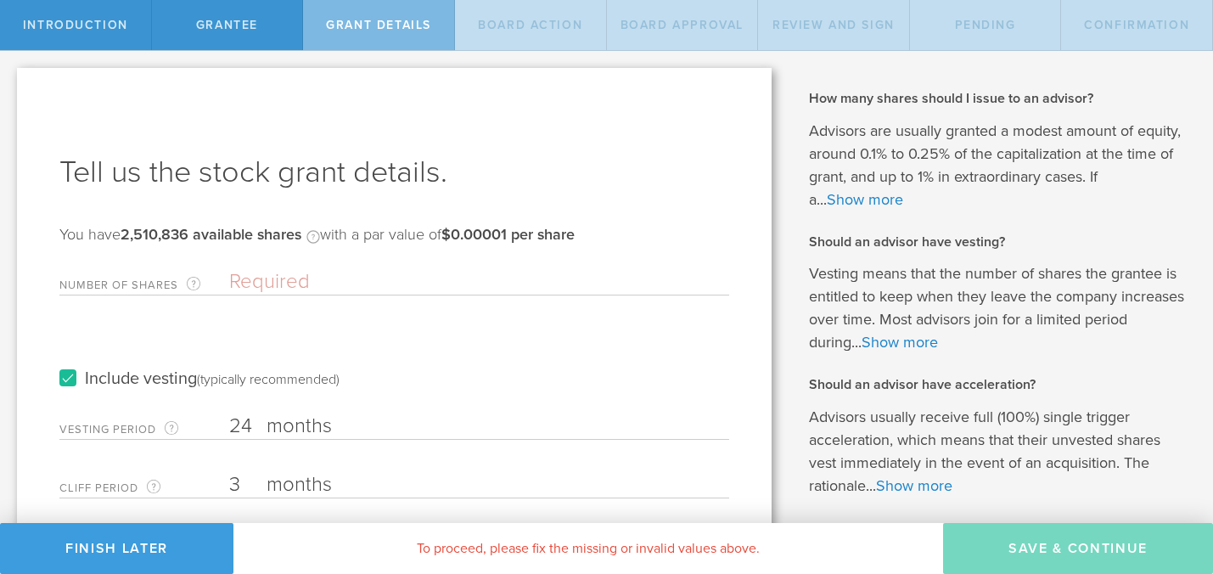
click at [283, 283] on input "Number of Shares The total amount of stock the company is granting to this reci…" at bounding box center [479, 281] width 500 height 25
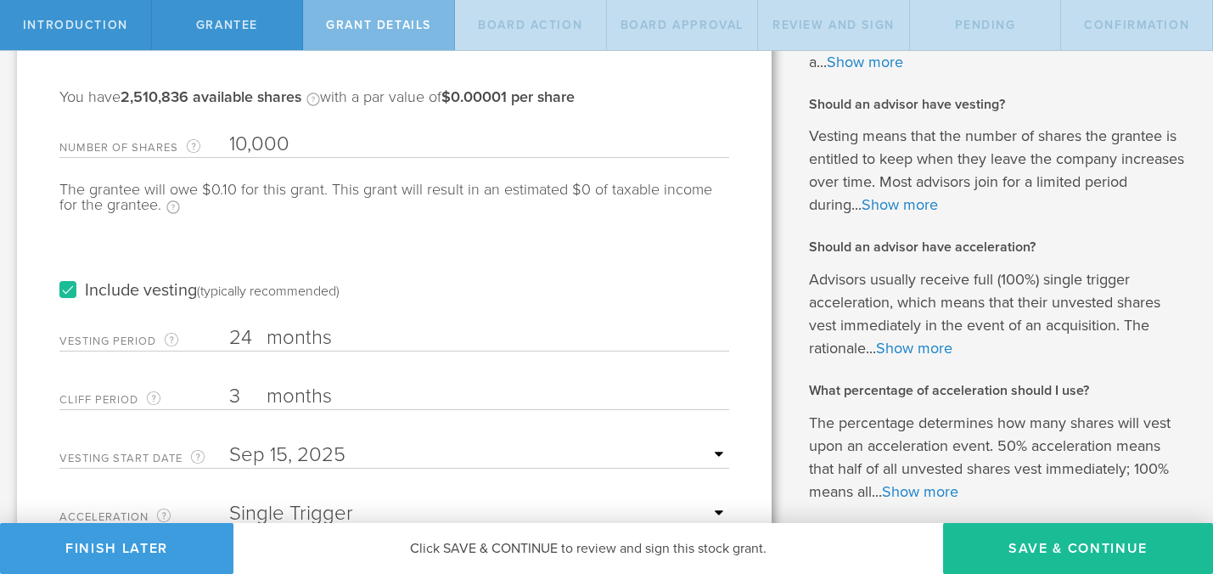
scroll to position [172, 0]
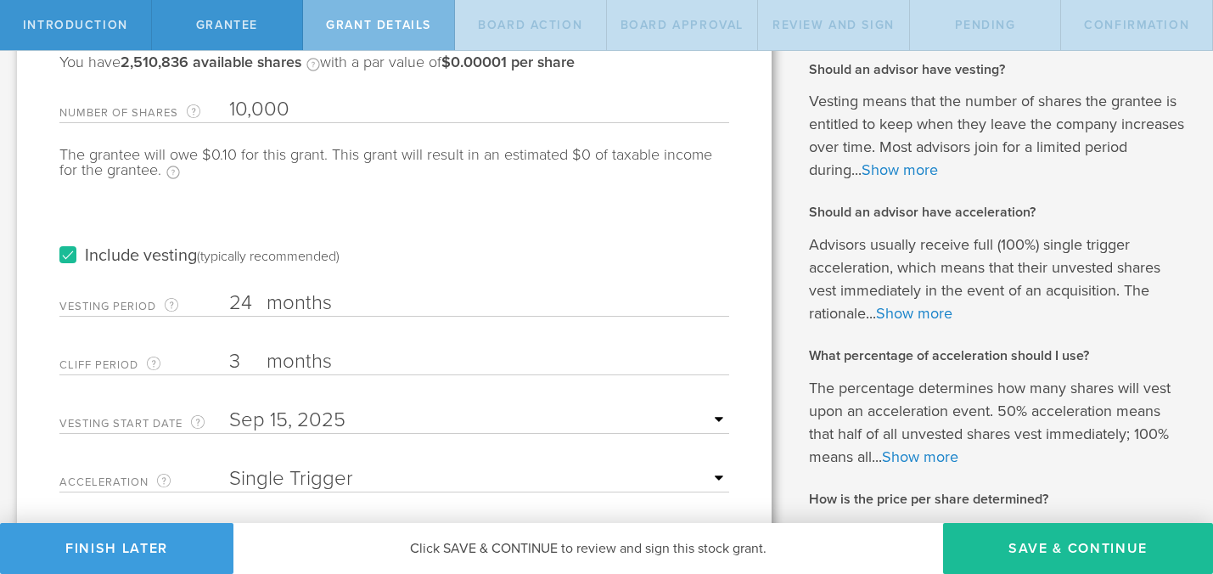
type input "10,000"
click at [243, 367] on input "3" at bounding box center [479, 361] width 500 height 25
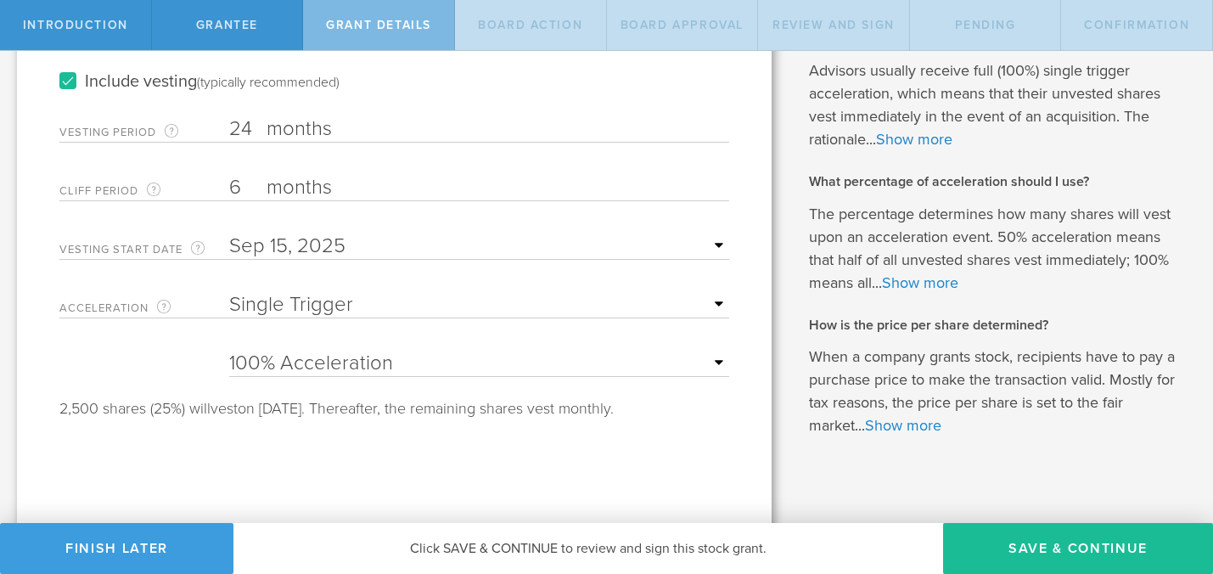
scroll to position [347, 0]
type input "6"
click at [411, 306] on select "None Single Trigger Double Trigger" at bounding box center [479, 303] width 500 height 25
select select "double"
click at [229, 291] on select "None Single Trigger Double Trigger" at bounding box center [479, 303] width 500 height 25
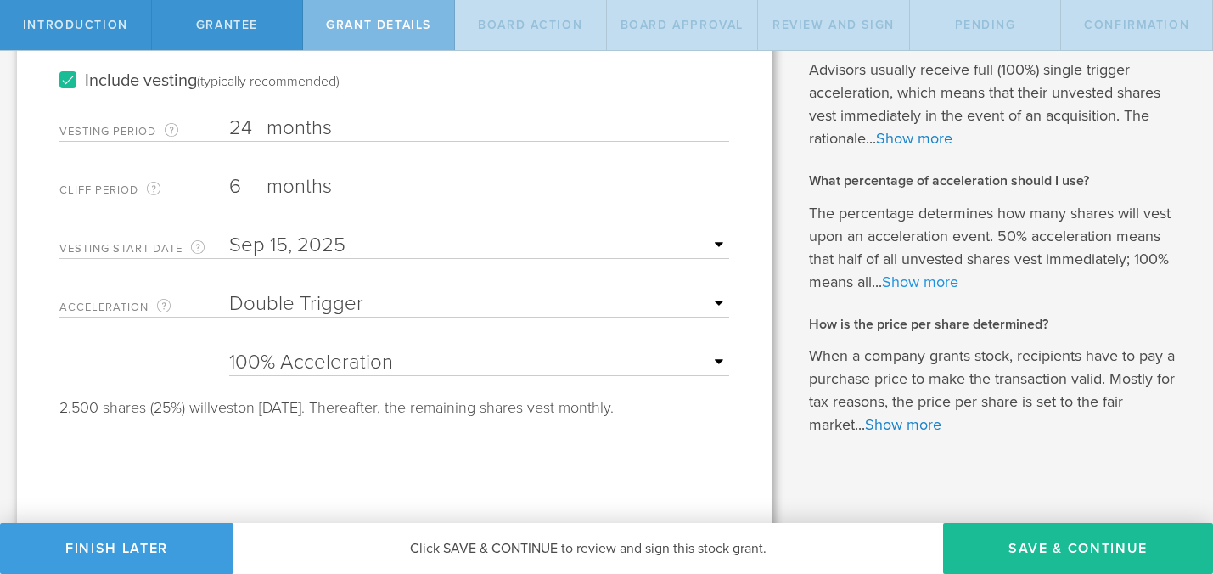
click at [922, 285] on link "Show more" at bounding box center [920, 281] width 76 height 19
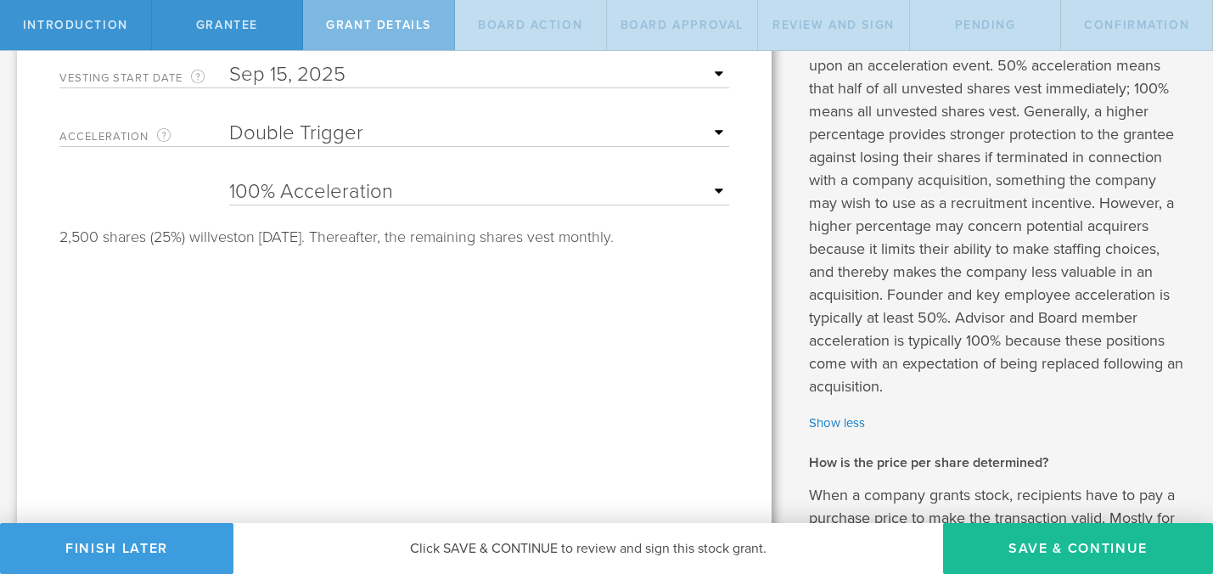
scroll to position [521, 0]
